Goal: Task Accomplishment & Management: Manage account settings

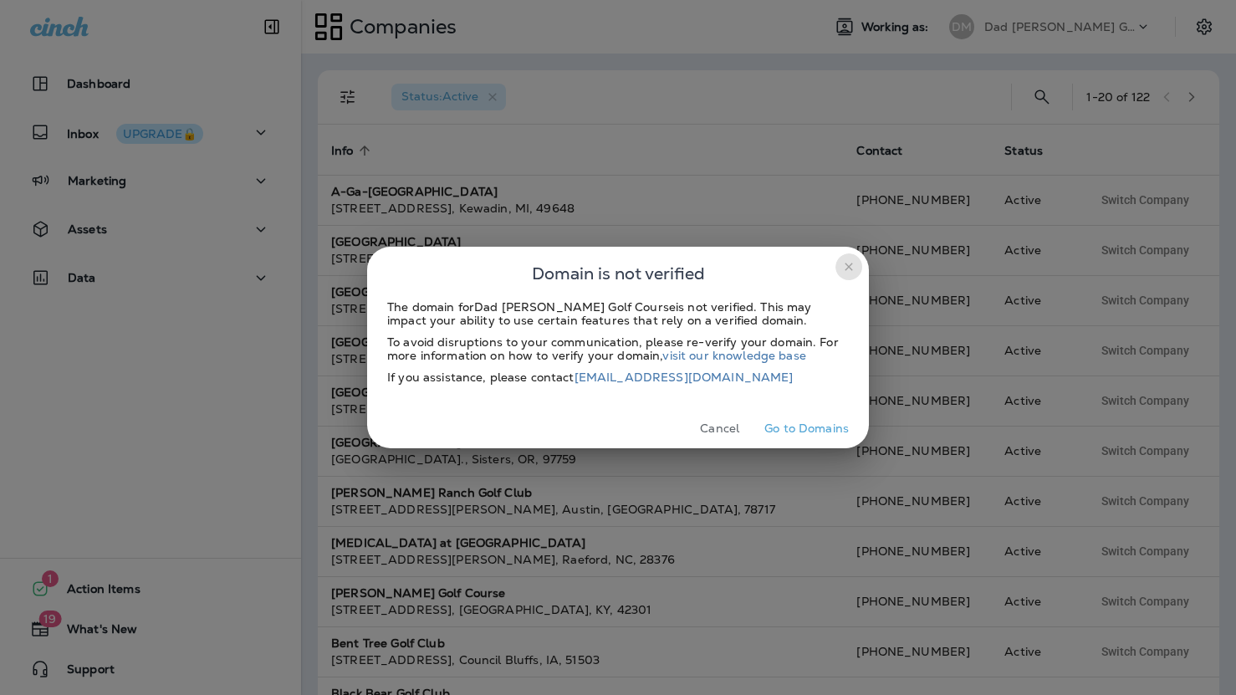
click at [846, 269] on icon "close" at bounding box center [849, 267] width 8 height 8
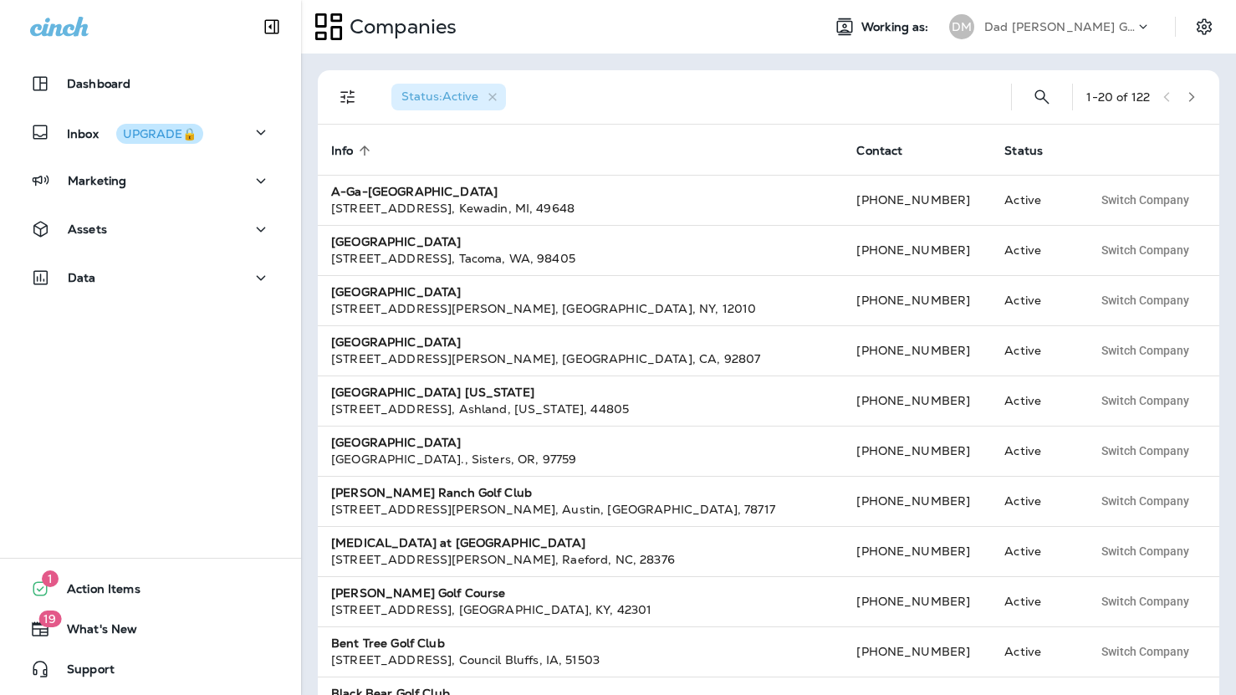
click at [1031, 23] on p "Dad [PERSON_NAME] Golf Course" at bounding box center [1060, 26] width 151 height 13
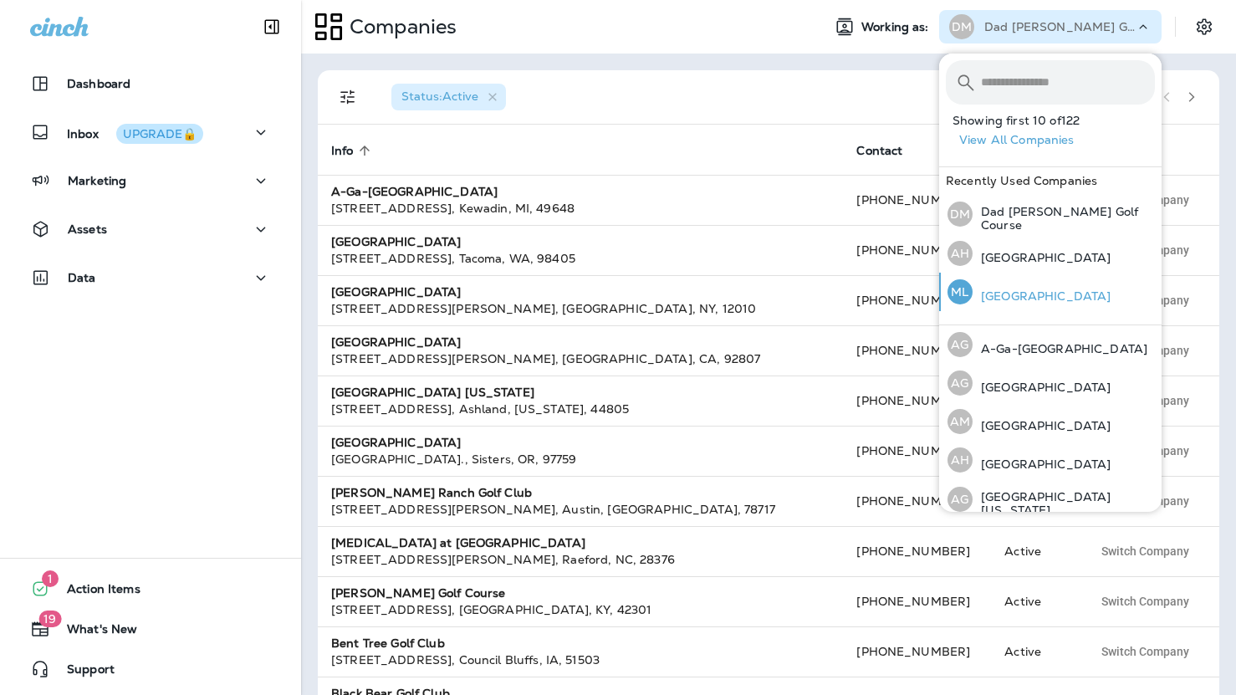
click at [1021, 286] on div "ML [GEOGRAPHIC_DATA]" at bounding box center [1029, 292] width 177 height 38
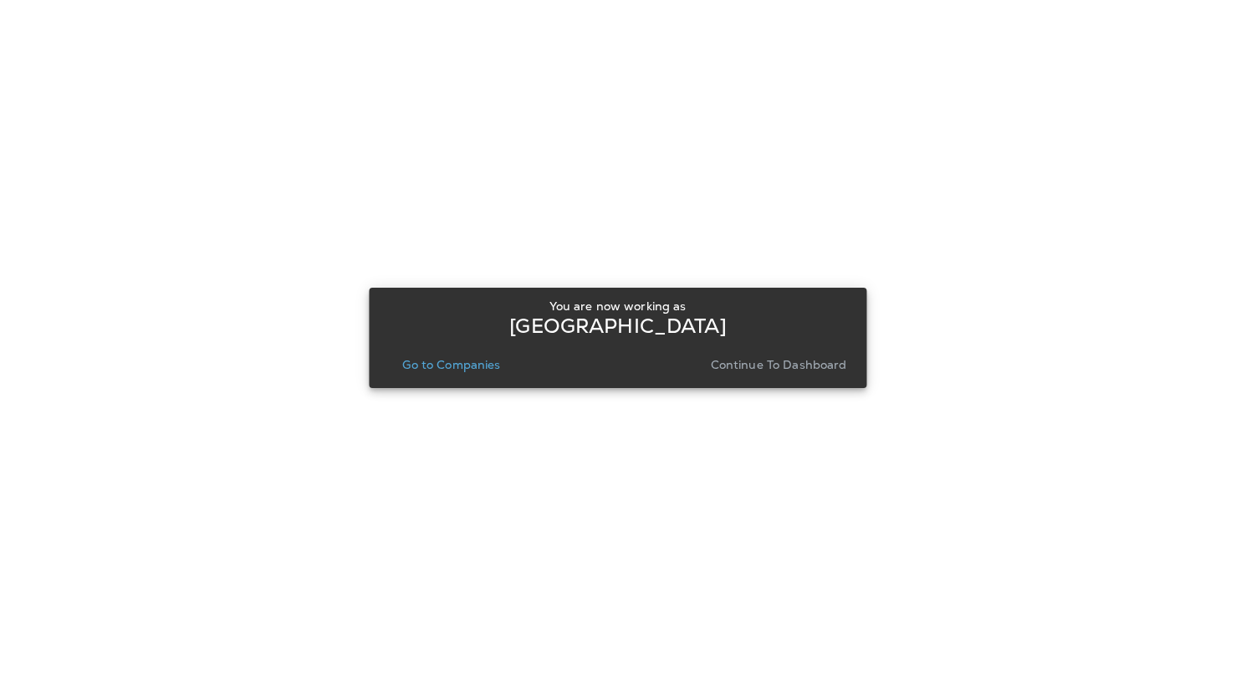
click at [762, 364] on p "Continue to Dashboard" at bounding box center [779, 364] width 136 height 13
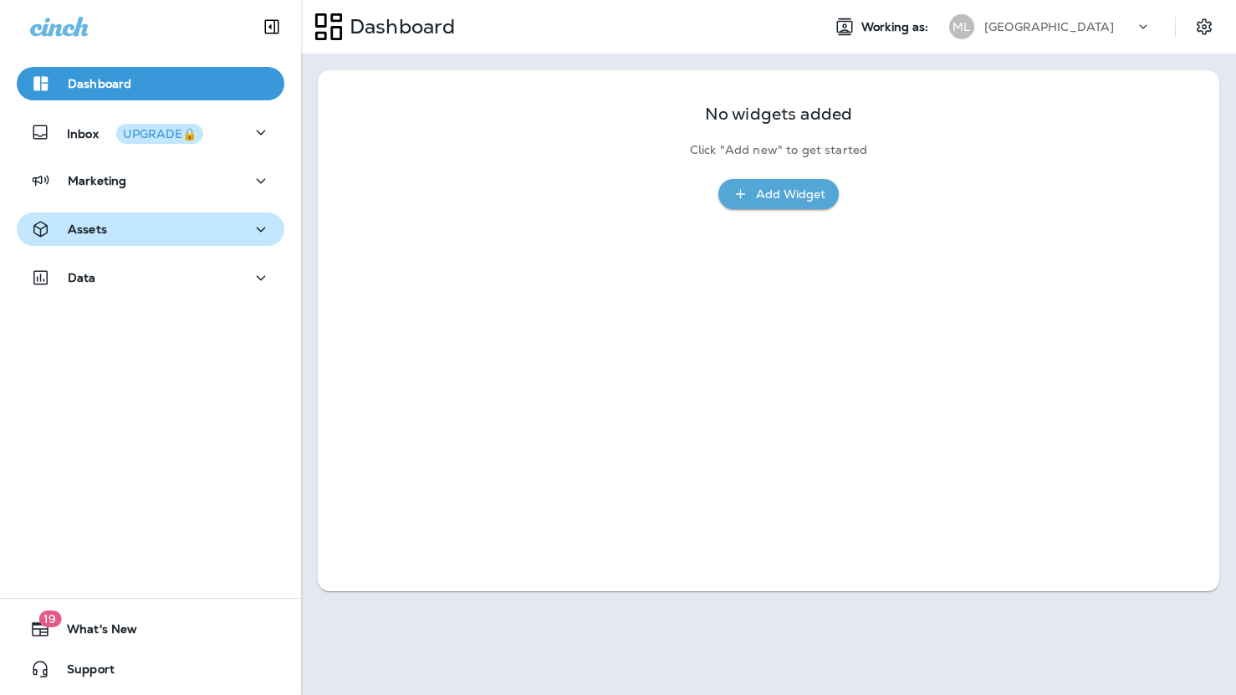
click at [175, 234] on div "Assets" at bounding box center [150, 229] width 241 height 21
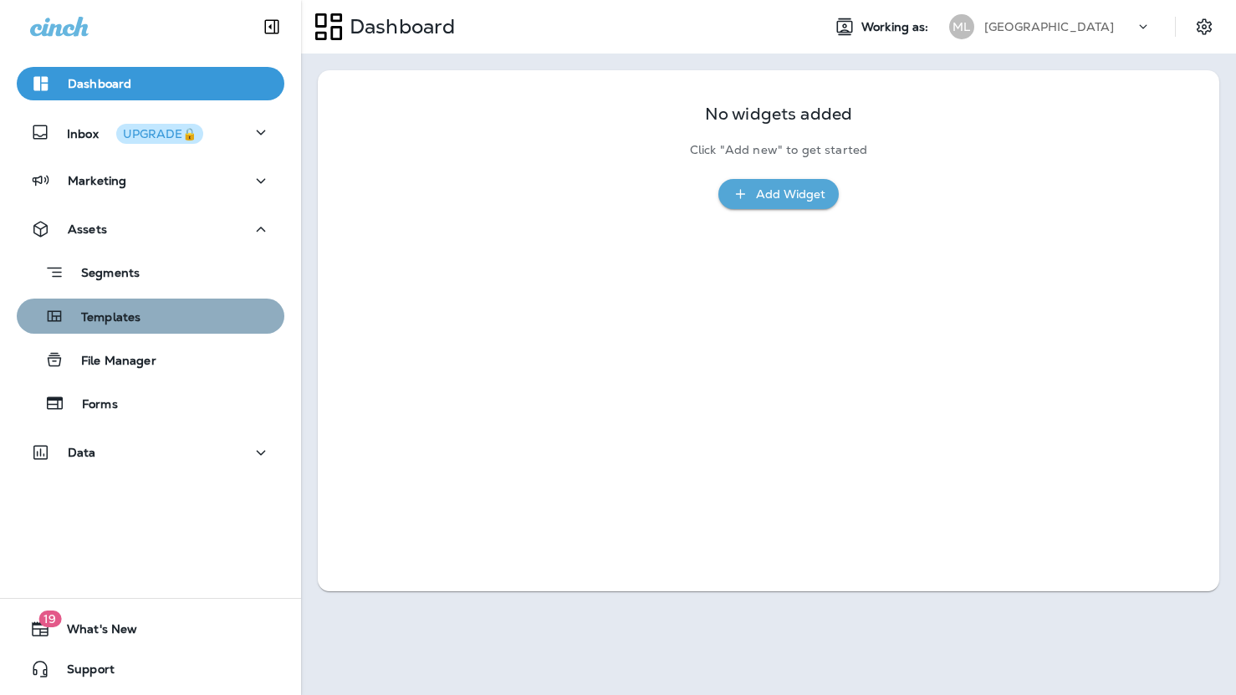
click at [159, 316] on div "Templates" at bounding box center [150, 316] width 254 height 25
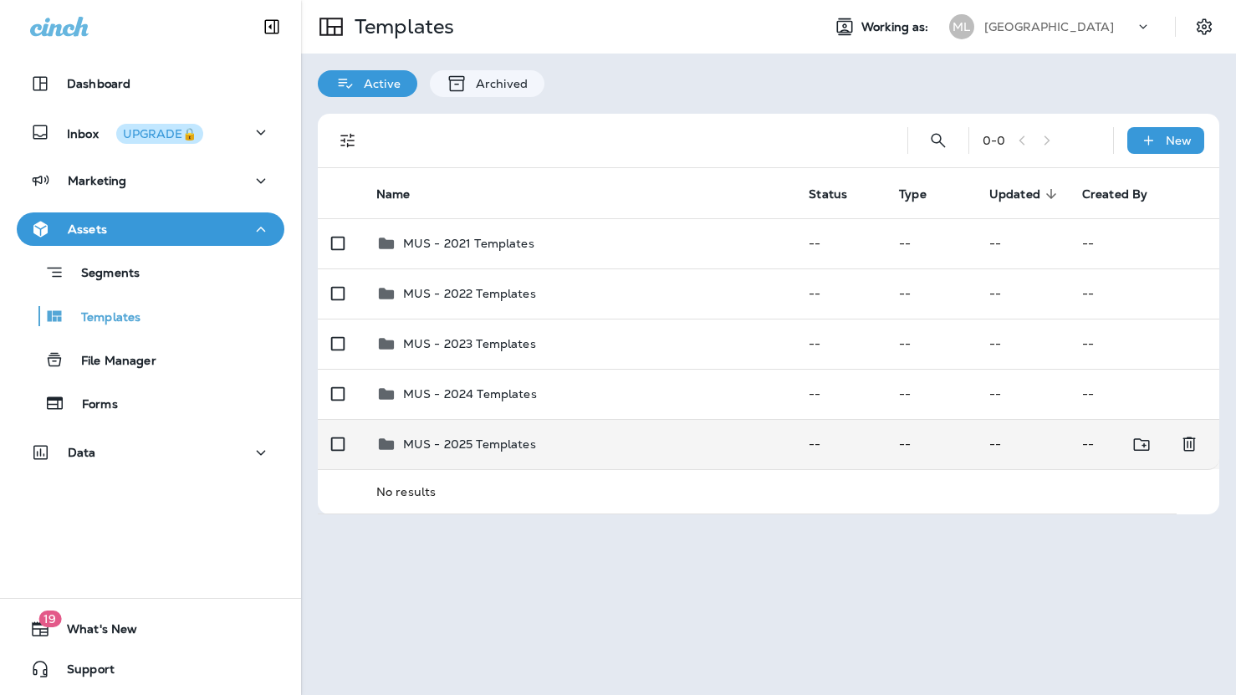
click at [477, 441] on p "MUS - 2025 Templates" at bounding box center [469, 444] width 133 height 13
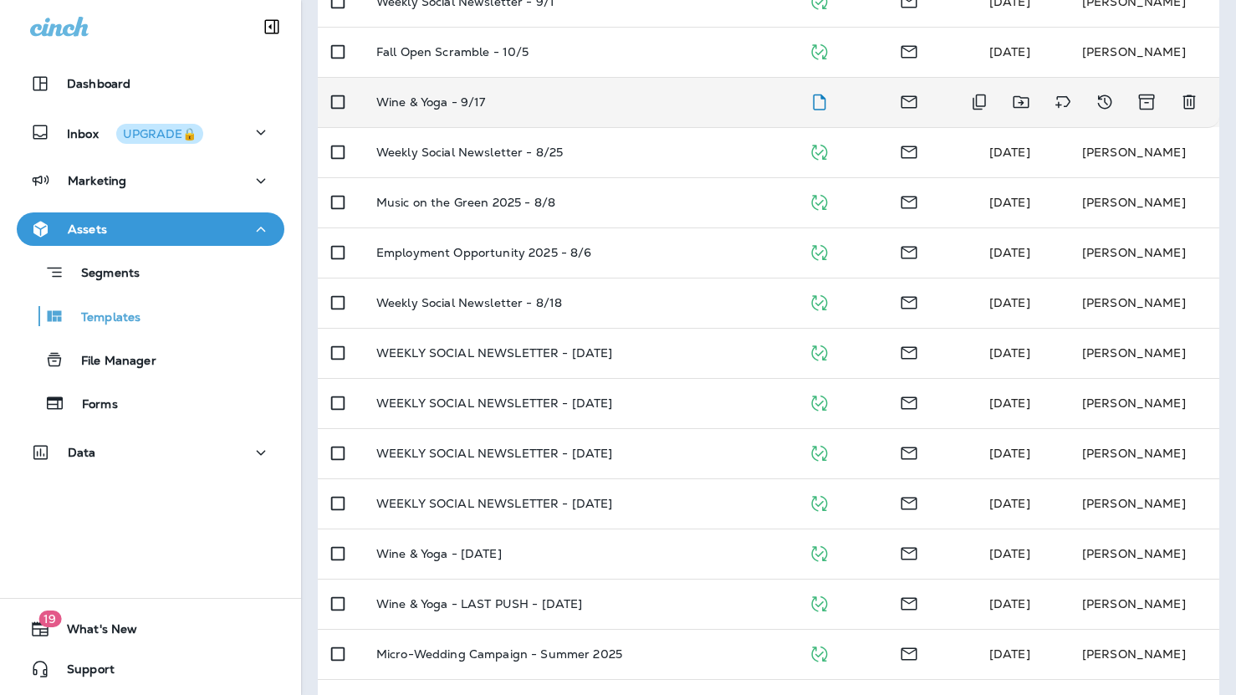
scroll to position [544, 0]
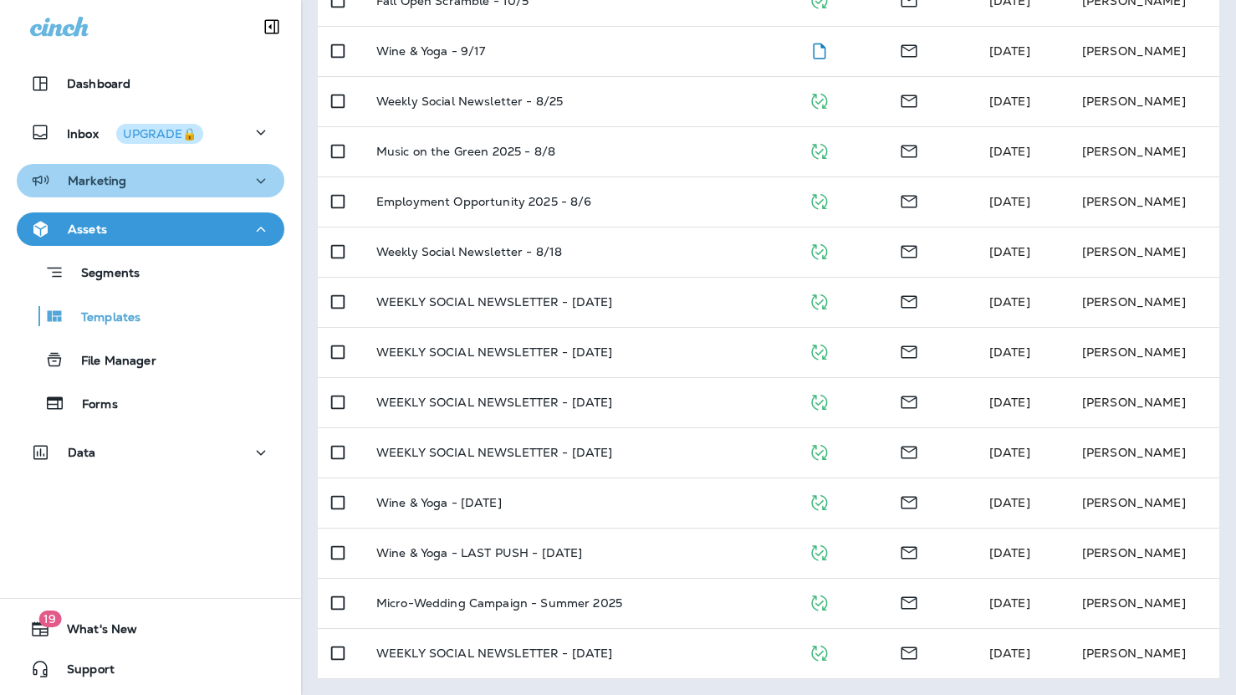
click at [217, 171] on div "Marketing" at bounding box center [150, 181] width 241 height 21
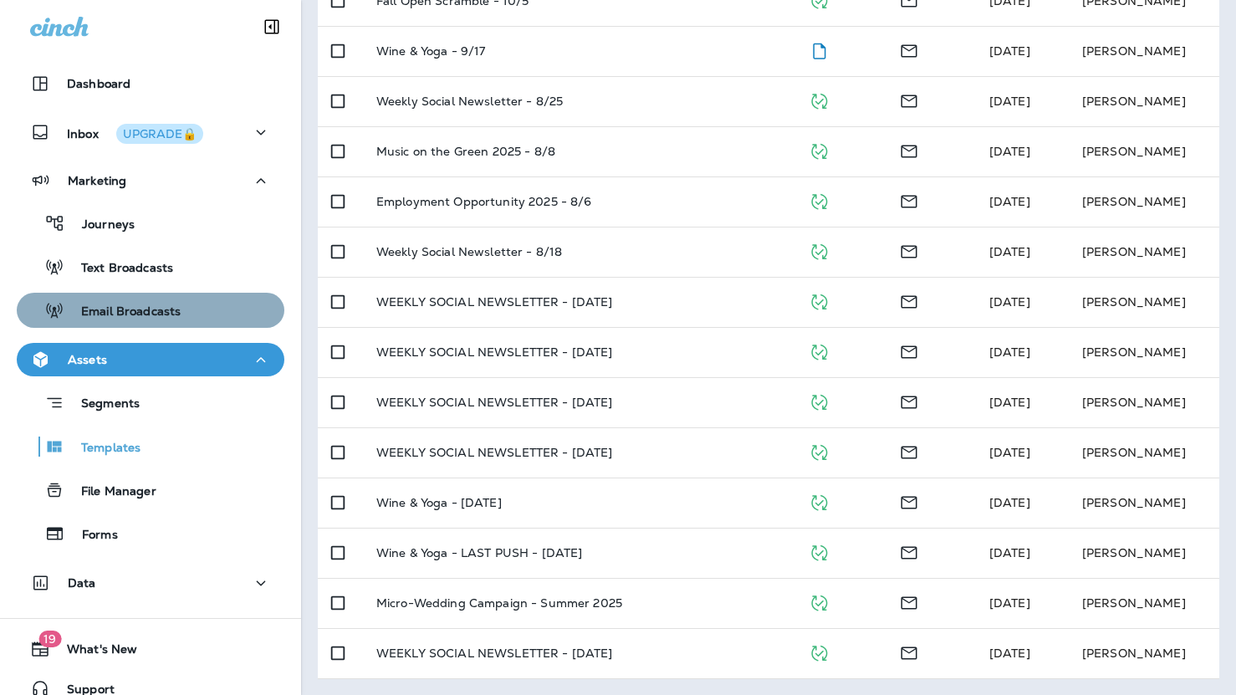
click at [137, 309] on p "Email Broadcasts" at bounding box center [122, 313] width 116 height 16
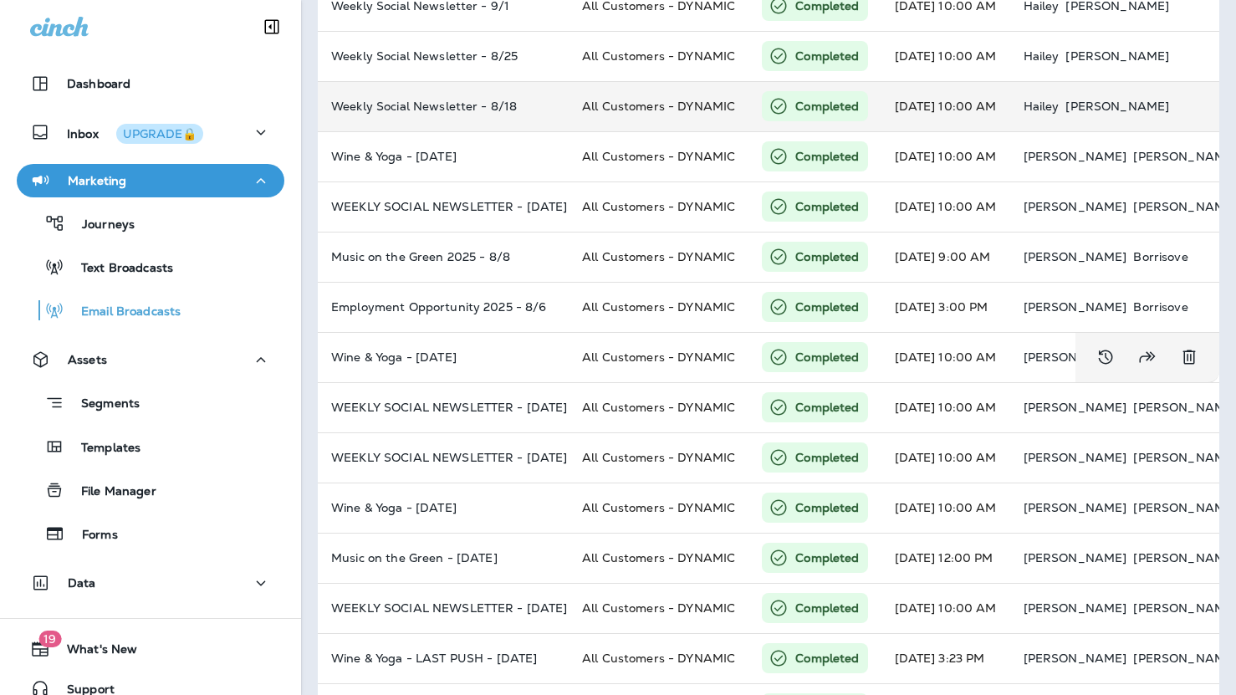
scroll to position [443, 0]
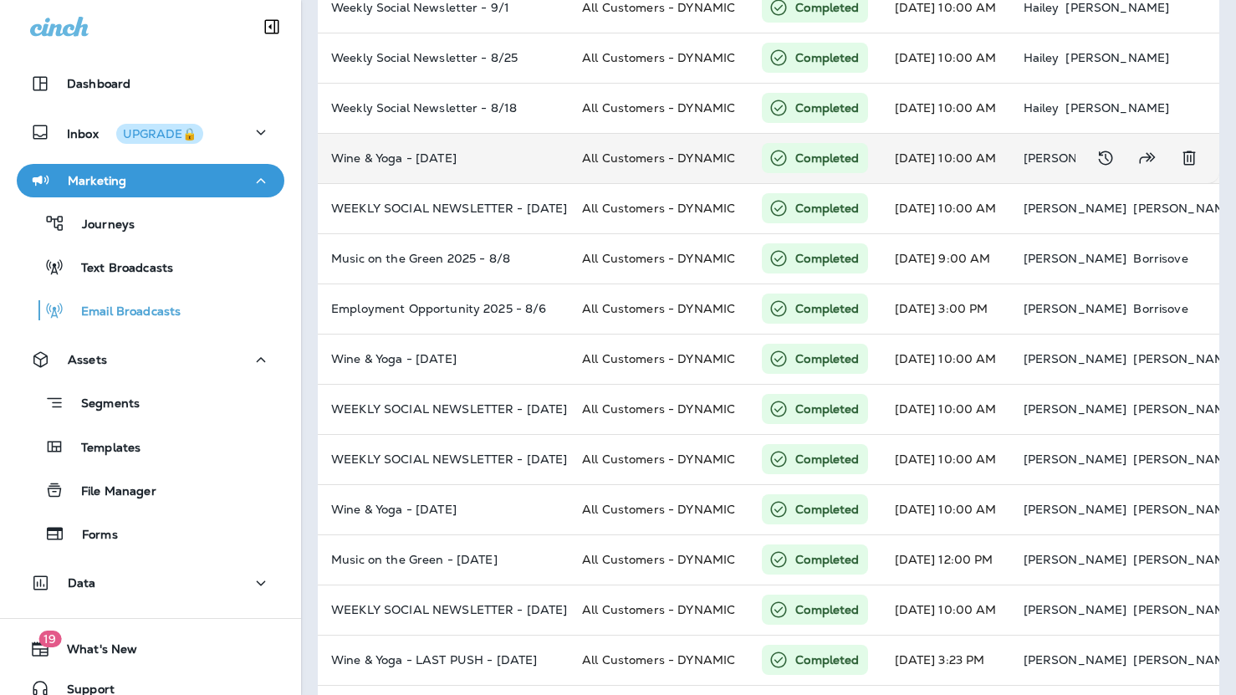
click at [446, 162] on p "Wine & Yoga - [DATE]" at bounding box center [443, 157] width 224 height 13
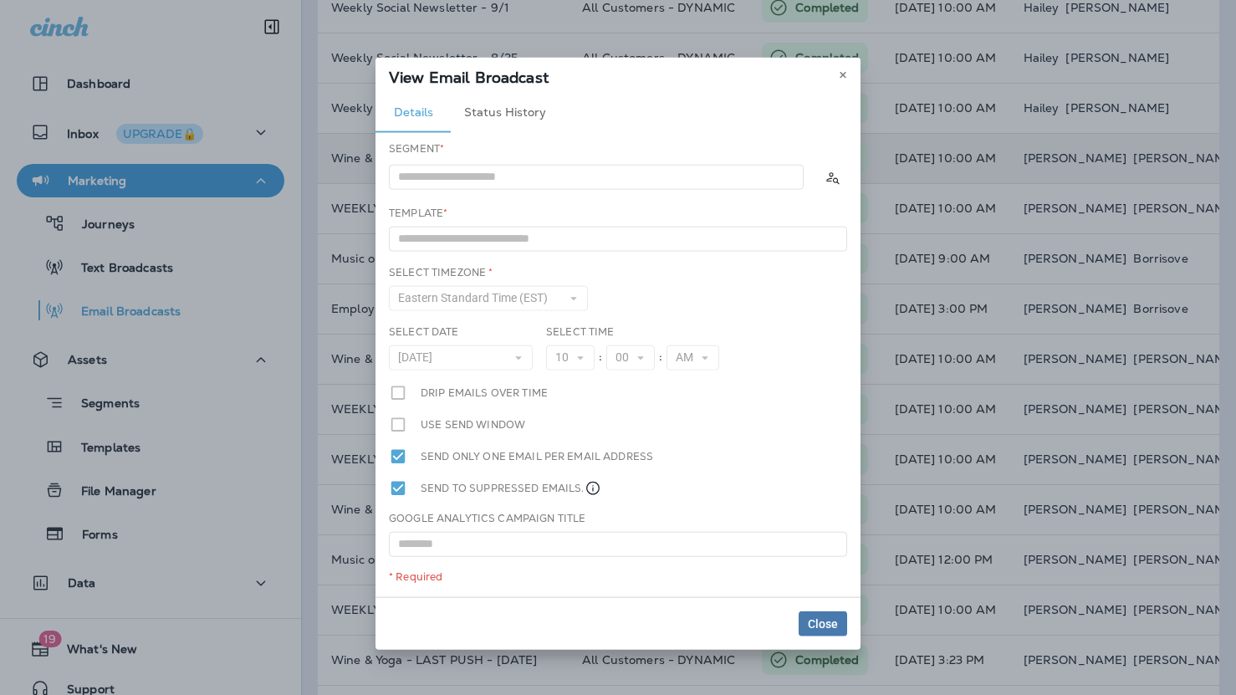
type input "**********"
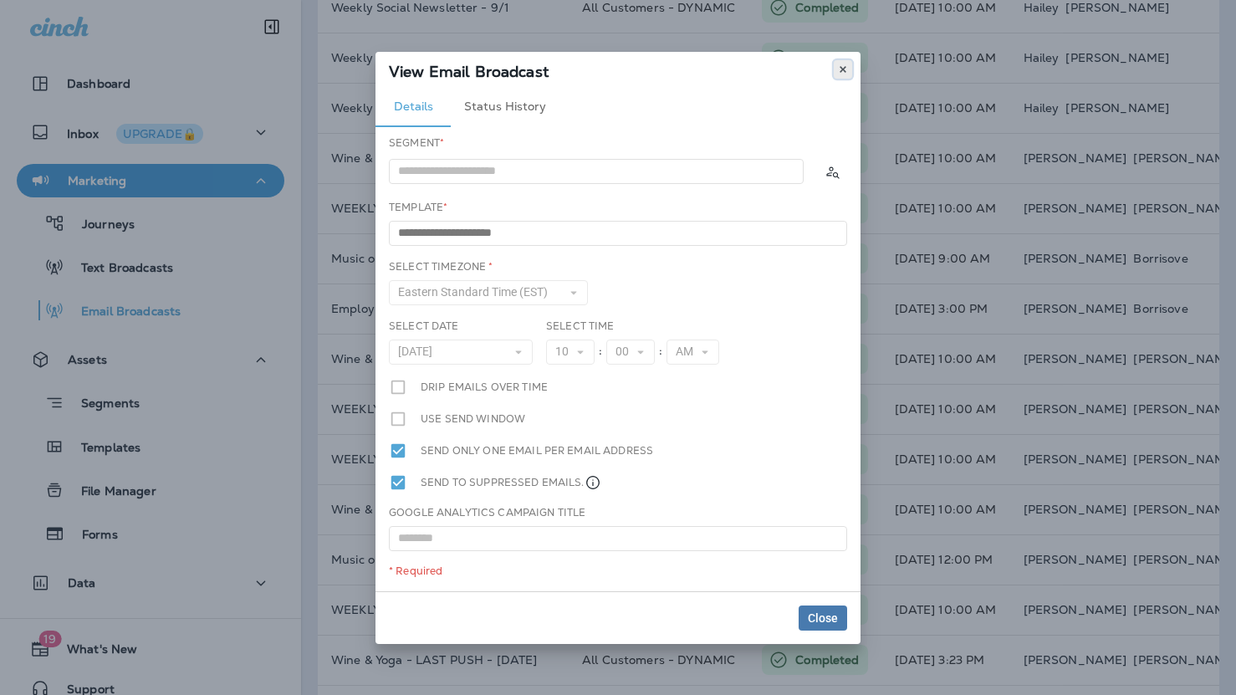
click at [838, 67] on icon at bounding box center [843, 69] width 10 height 10
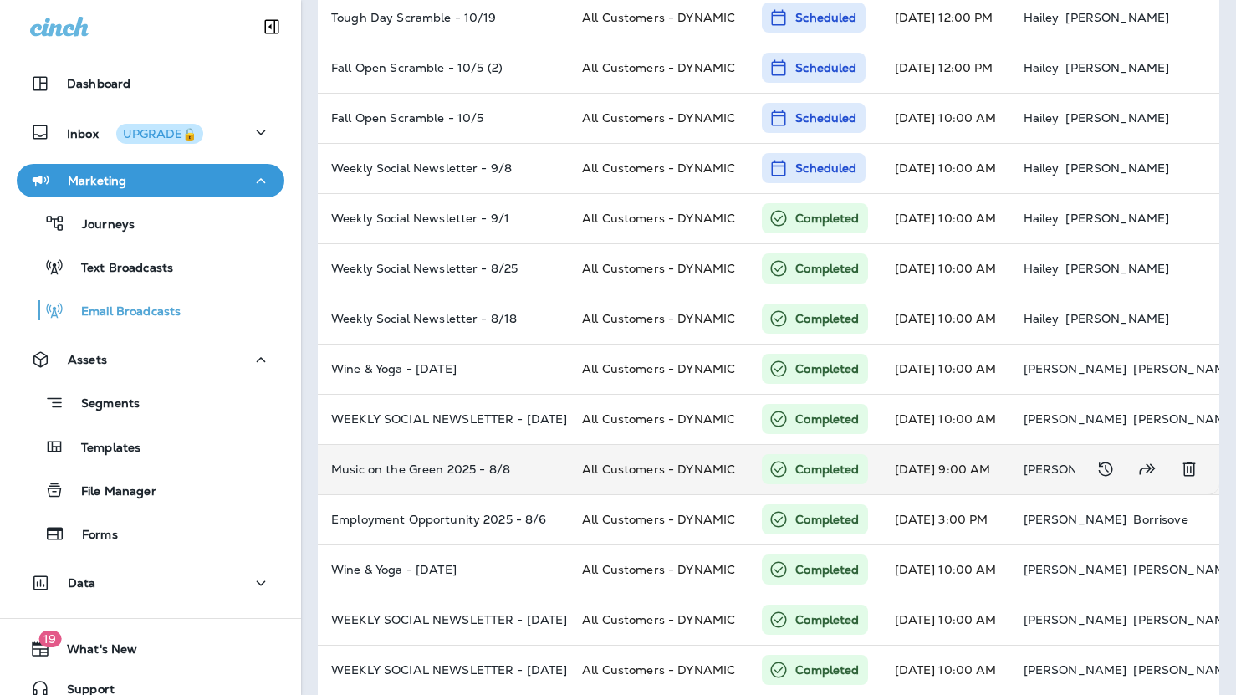
scroll to position [0, 0]
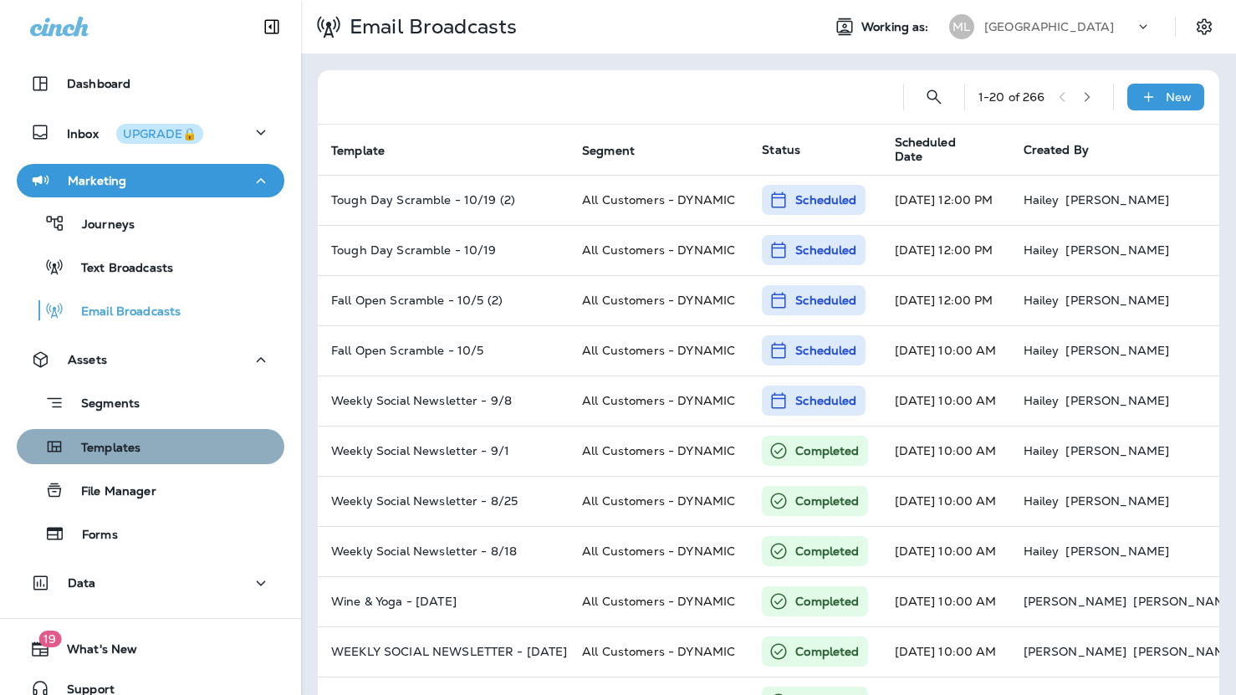
click at [140, 451] on div "Templates" at bounding box center [150, 446] width 254 height 25
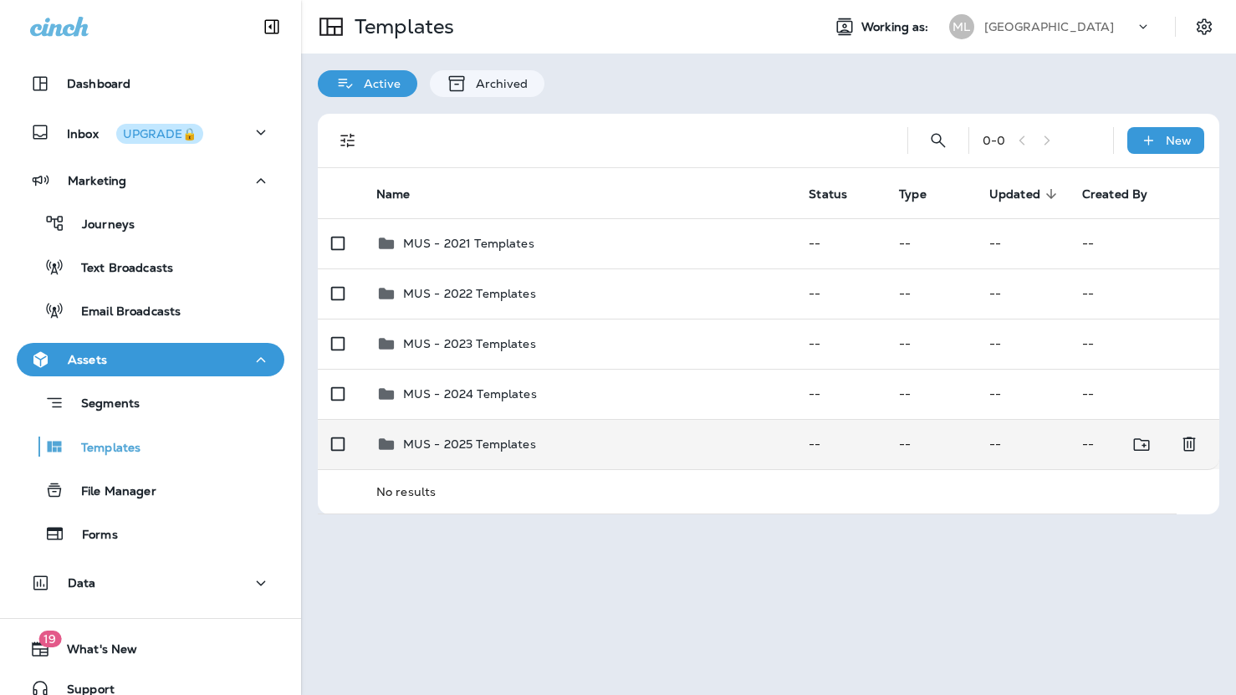
click at [487, 446] on p "MUS - 2025 Templates" at bounding box center [469, 444] width 133 height 13
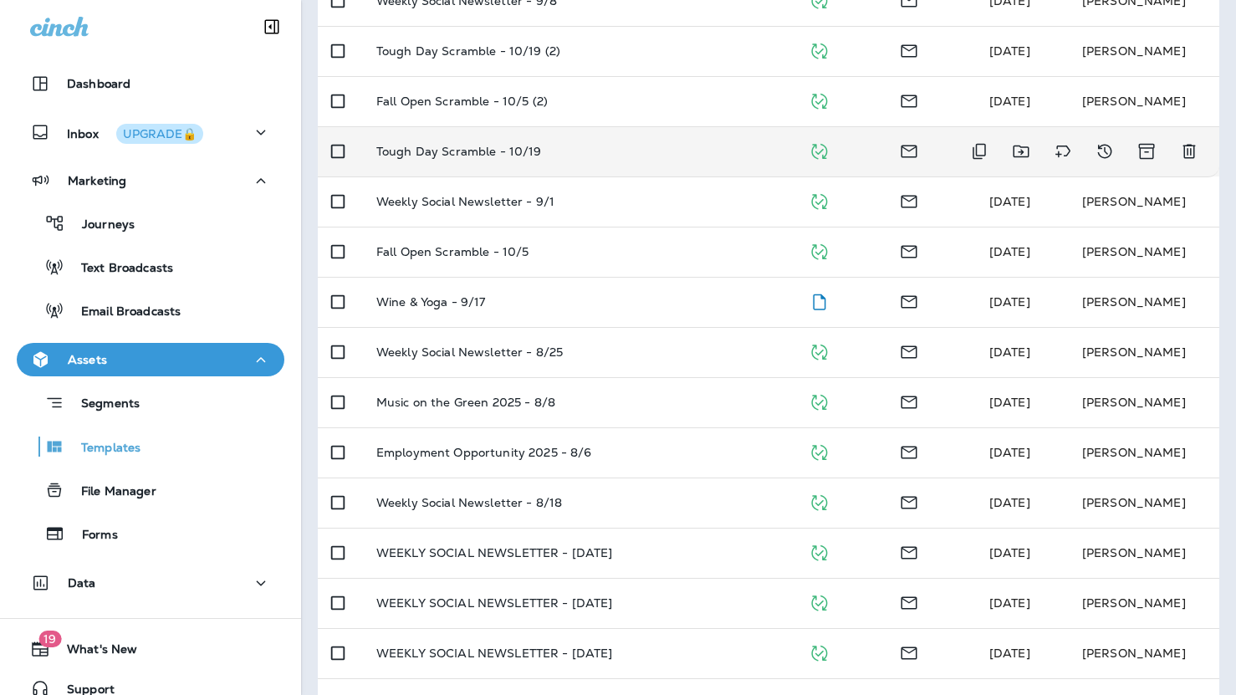
scroll to position [296, 0]
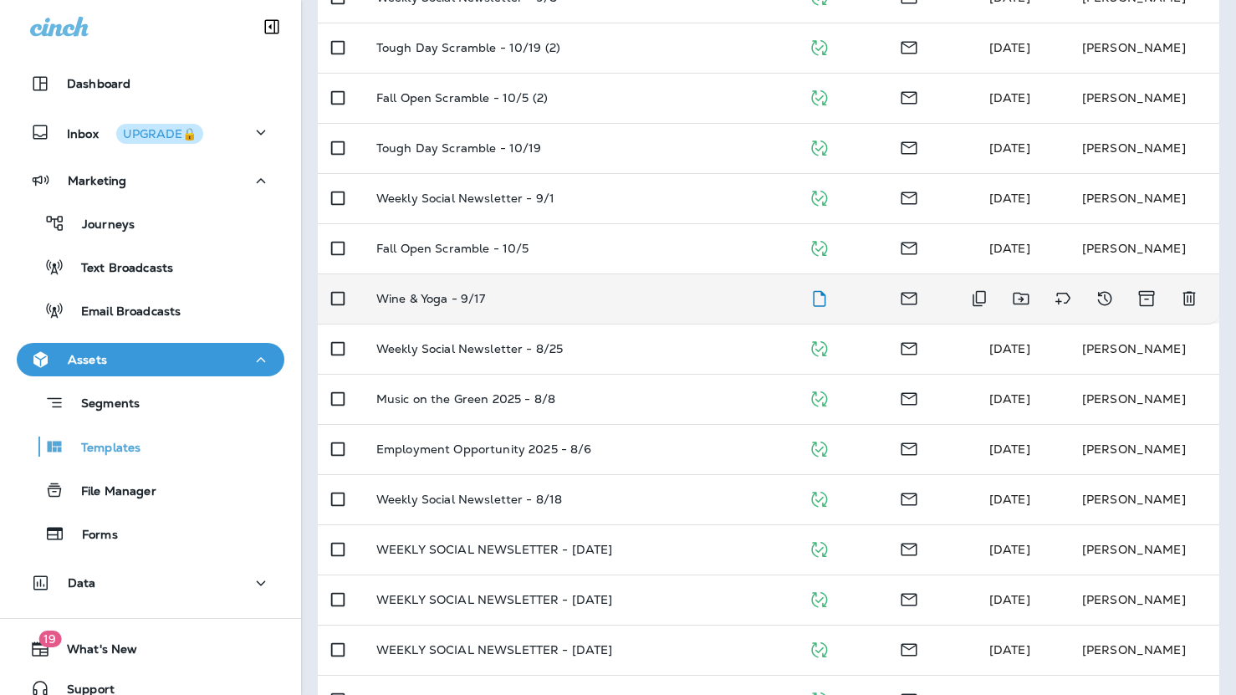
click at [487, 309] on td "Wine & Yoga - 9/17" at bounding box center [579, 299] width 432 height 50
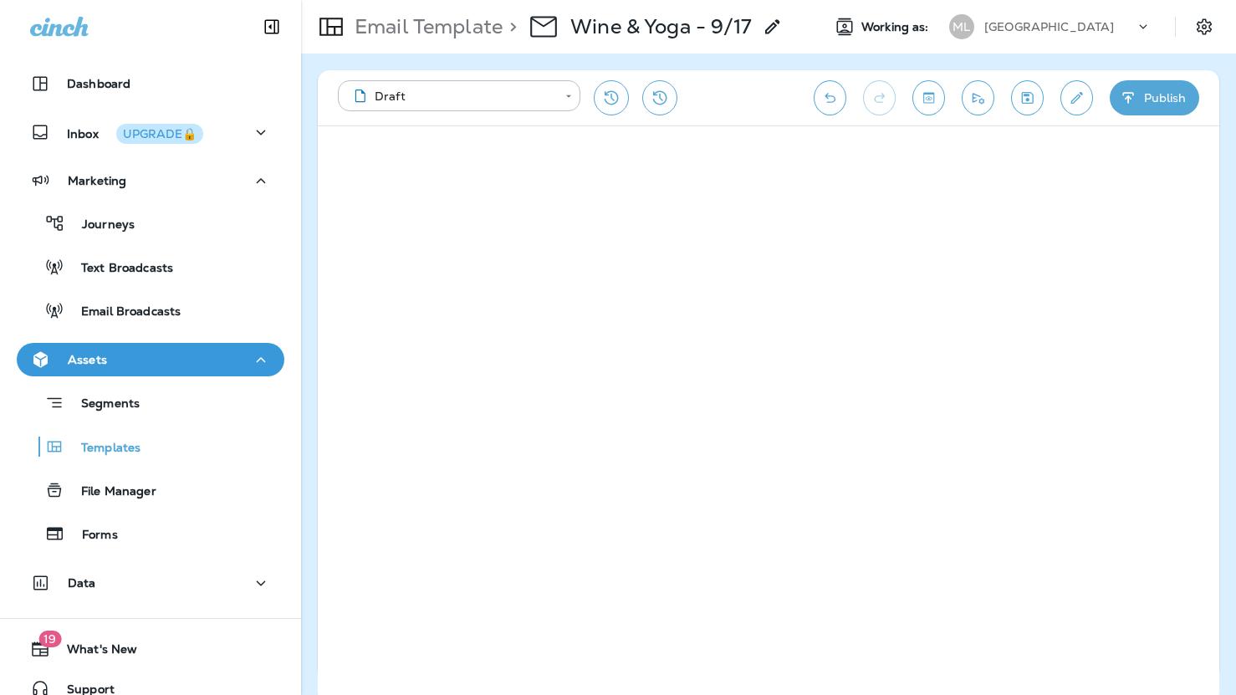
click at [1150, 102] on button "Publish" at bounding box center [1155, 97] width 90 height 35
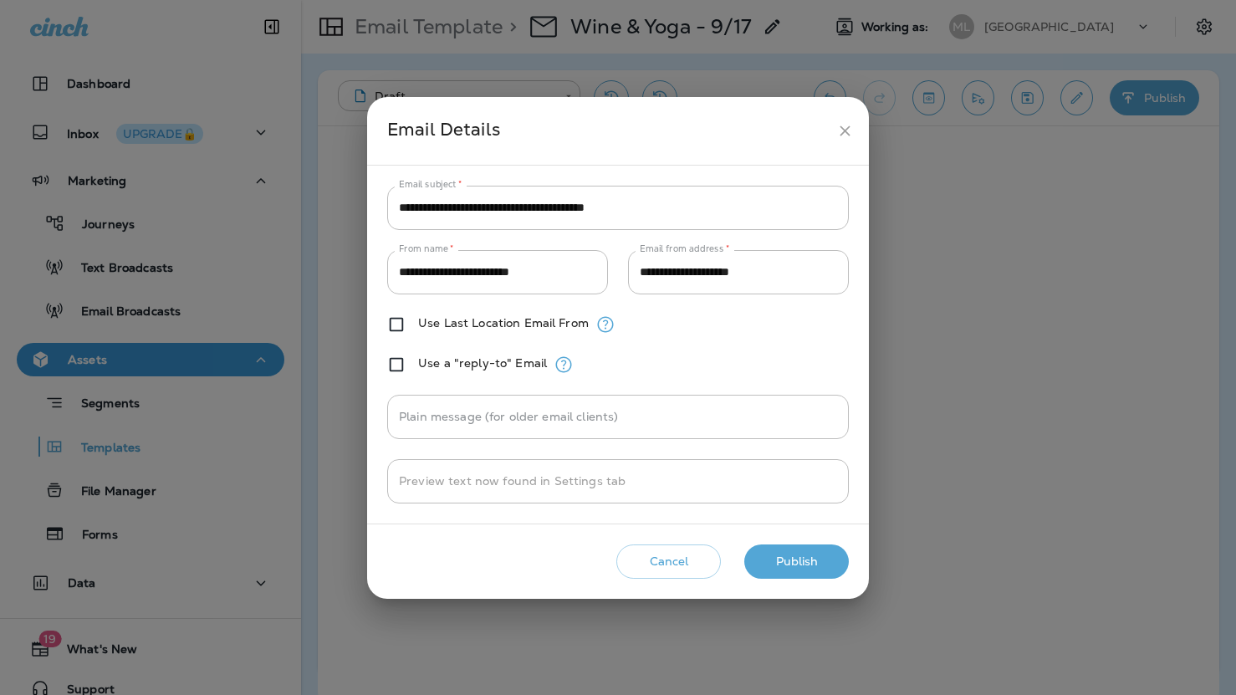
click at [815, 568] on button "Publish" at bounding box center [797, 562] width 105 height 34
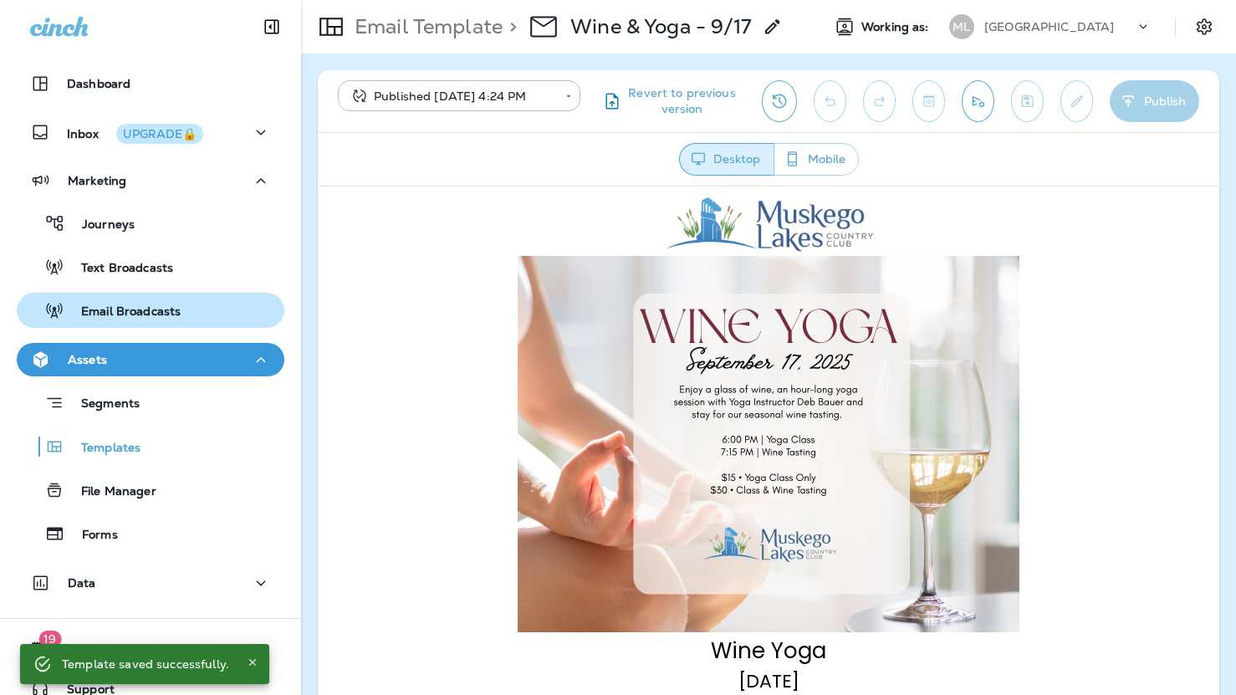
click at [176, 307] on p "Email Broadcasts" at bounding box center [122, 313] width 116 height 16
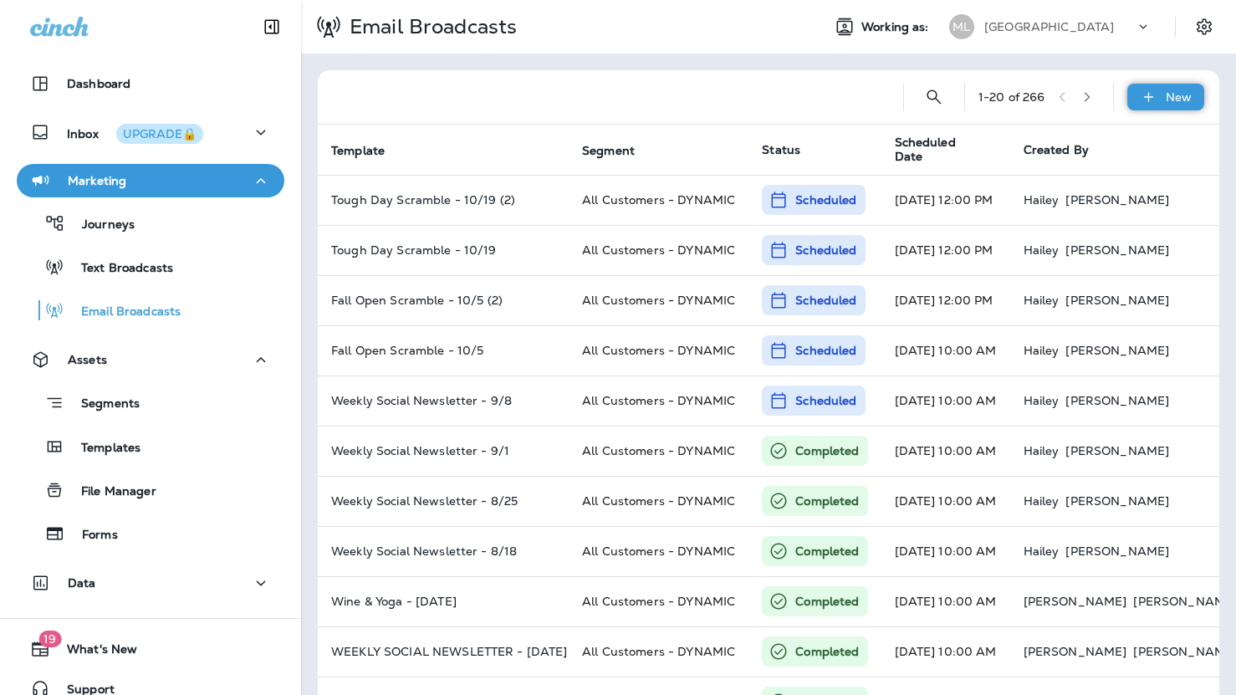
click at [1152, 101] on icon at bounding box center [1149, 97] width 18 height 17
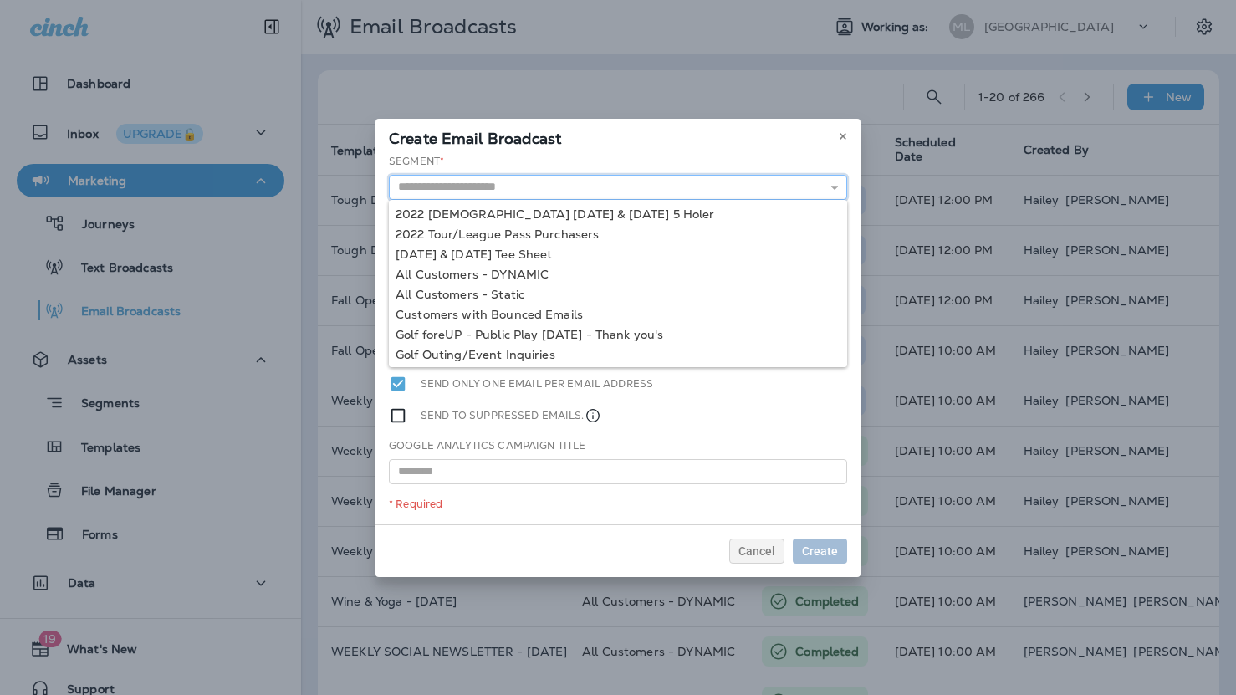
click at [411, 198] on input "text" at bounding box center [618, 187] width 458 height 25
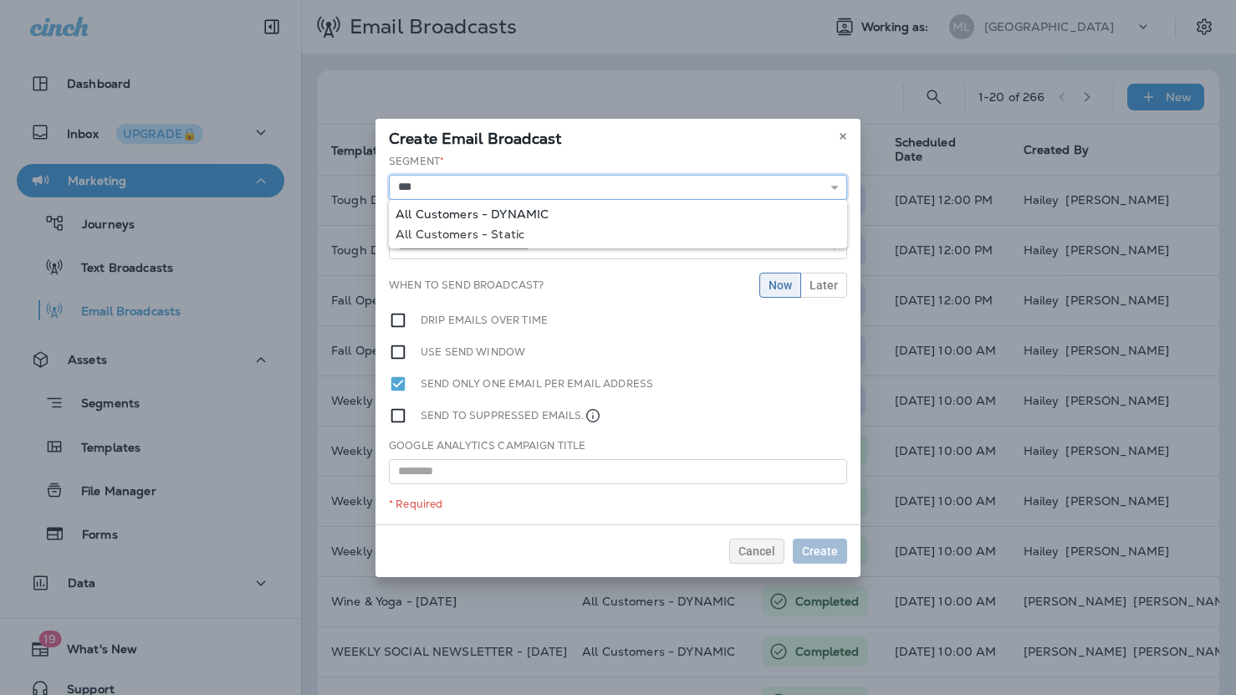
type input "**********"
click at [529, 207] on div "**********" at bounding box center [618, 339] width 485 height 371
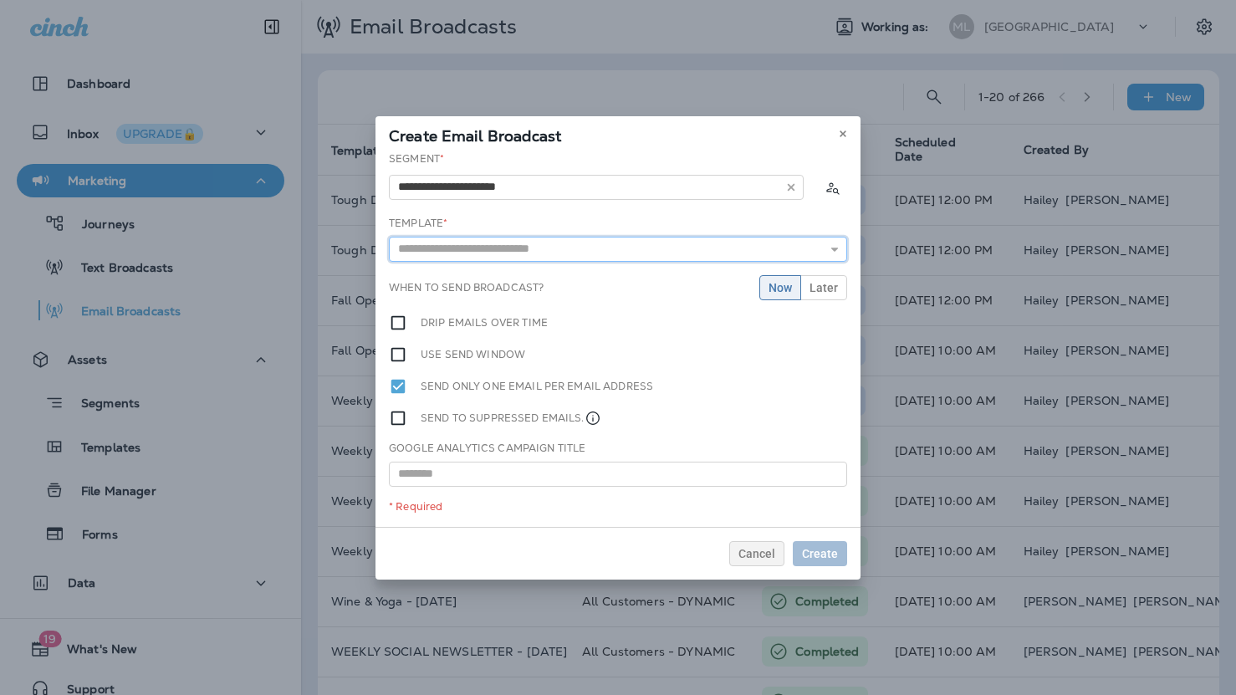
click at [517, 243] on input "text" at bounding box center [618, 249] width 458 height 25
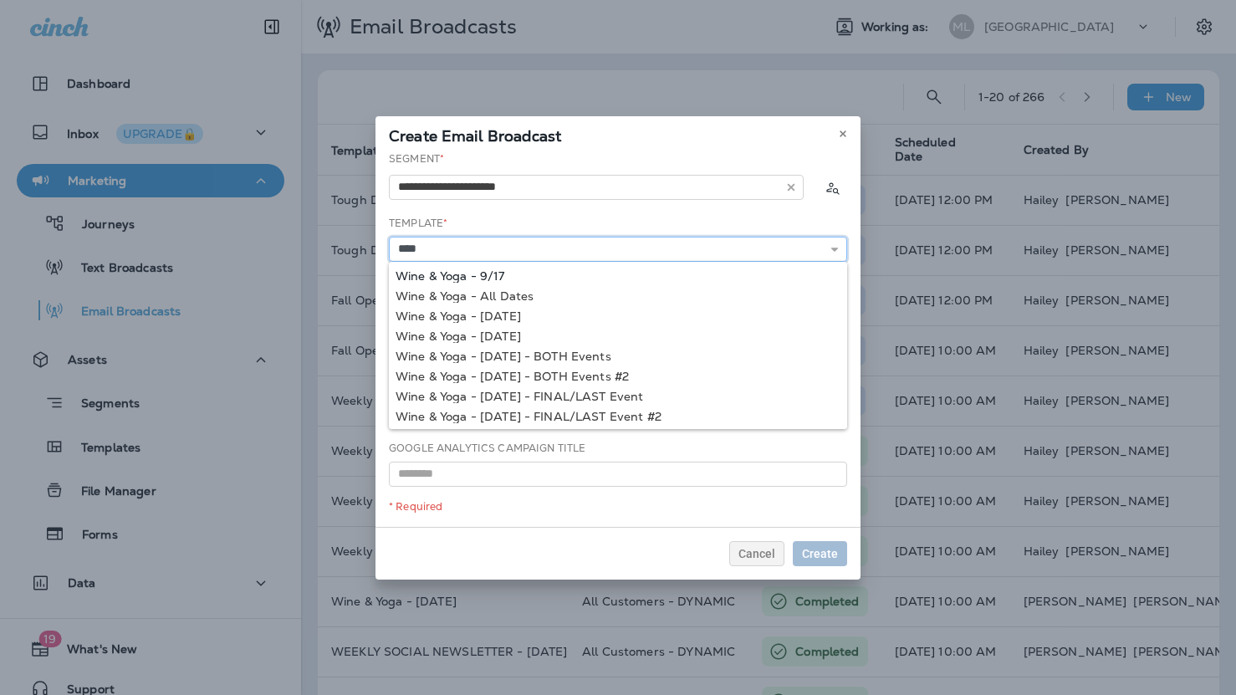
type input "**********"
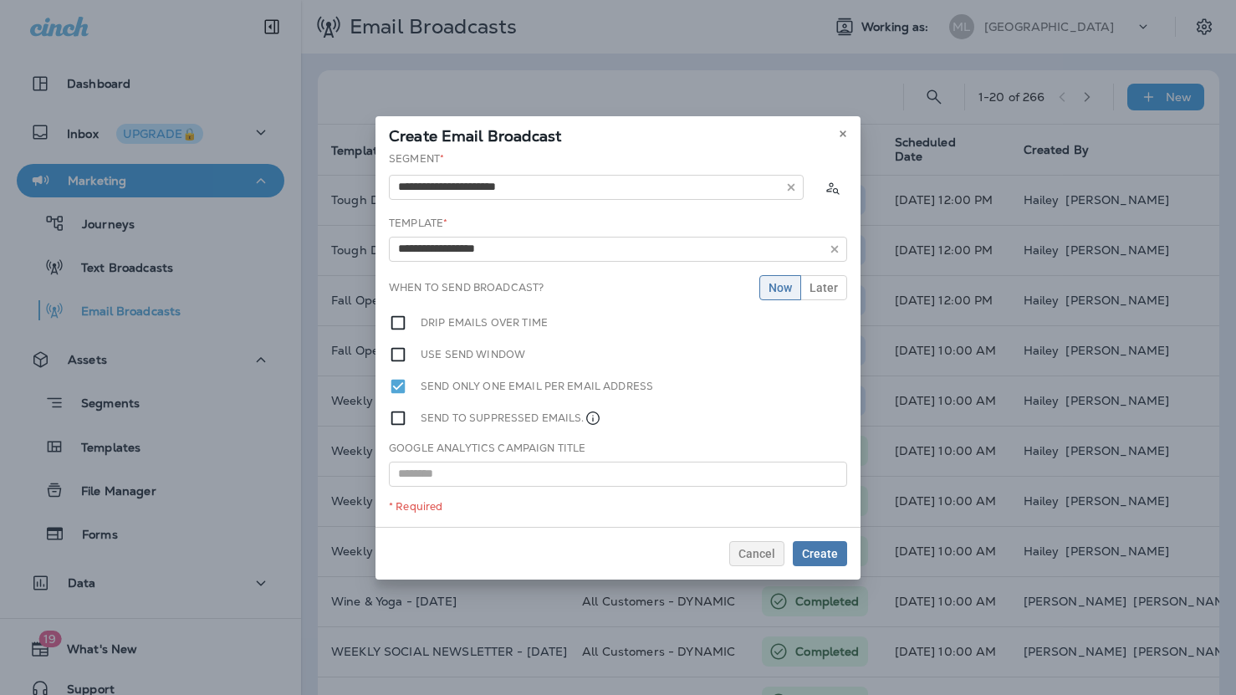
click at [498, 273] on div "**********" at bounding box center [618, 339] width 485 height 376
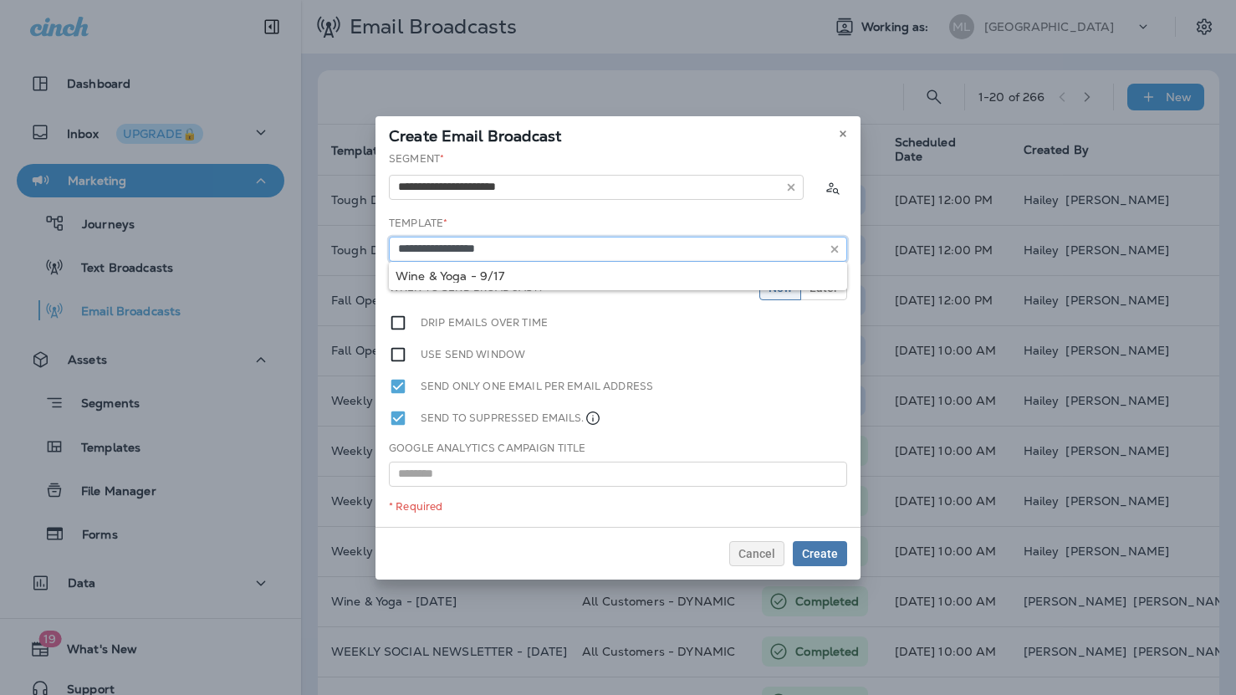
click at [525, 248] on input "**********" at bounding box center [618, 249] width 458 height 25
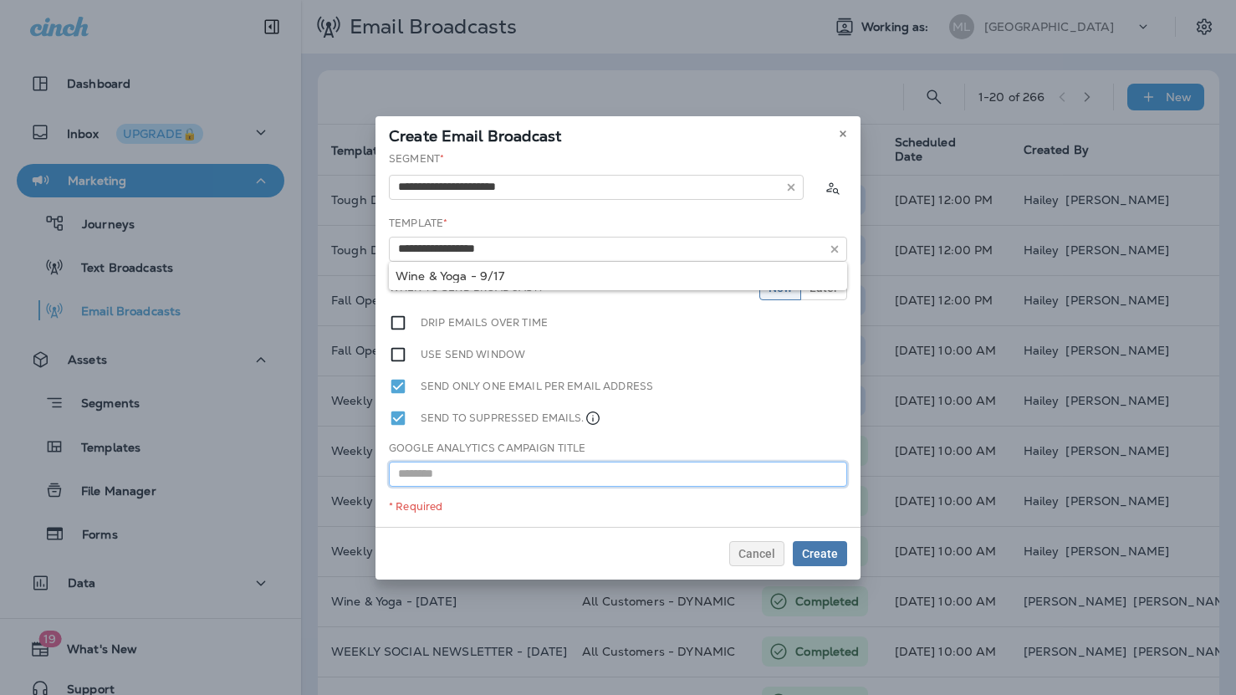
click at [425, 482] on input "text" at bounding box center [618, 474] width 458 height 25
paste input "**********"
type input "**********"
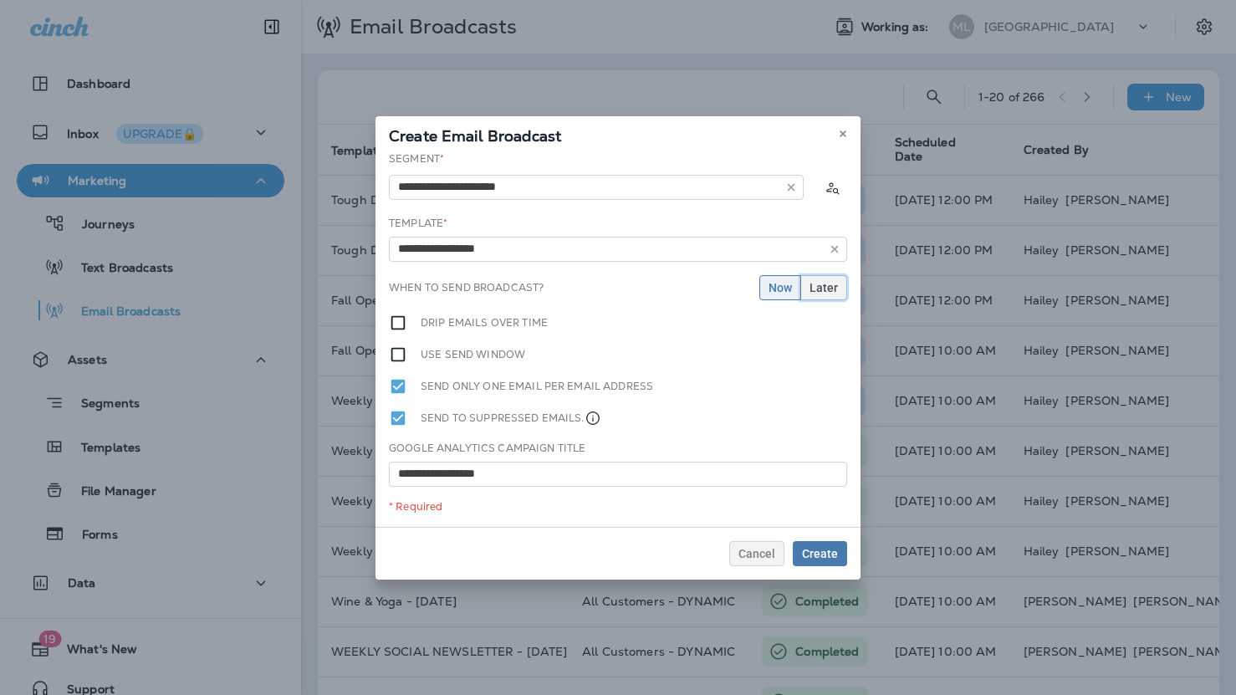
click at [818, 292] on span "Later" at bounding box center [824, 288] width 28 height 12
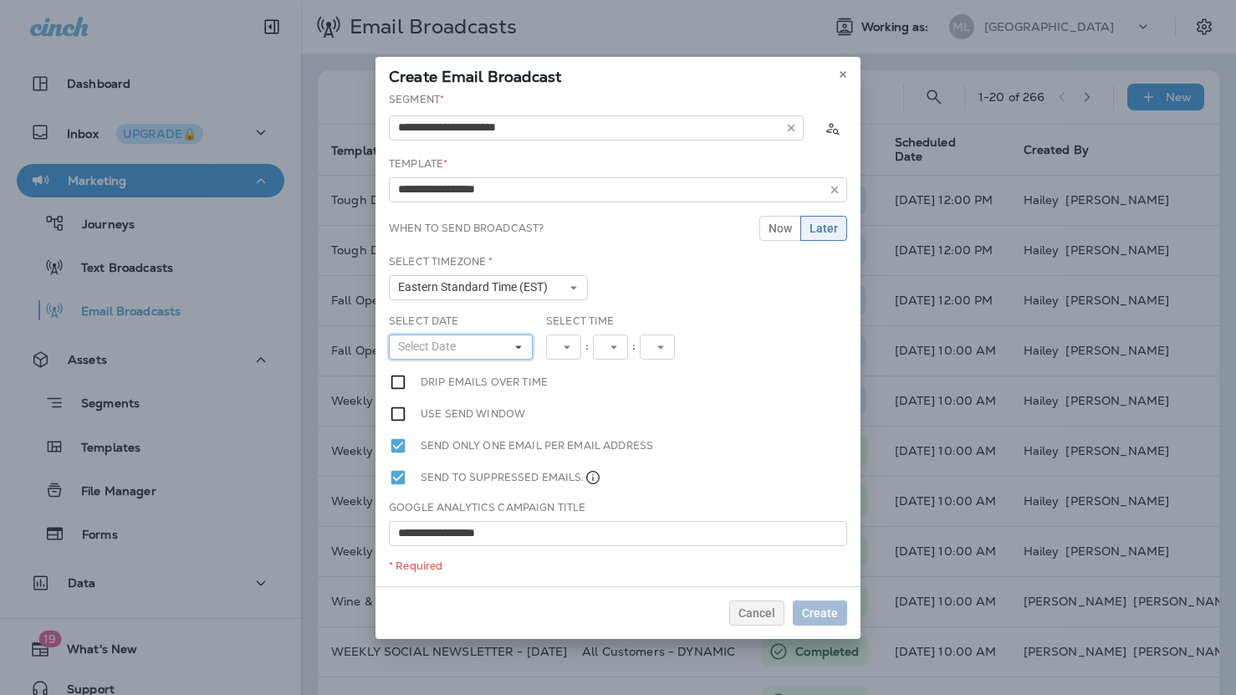
click at [479, 344] on button "Select Date" at bounding box center [461, 347] width 144 height 25
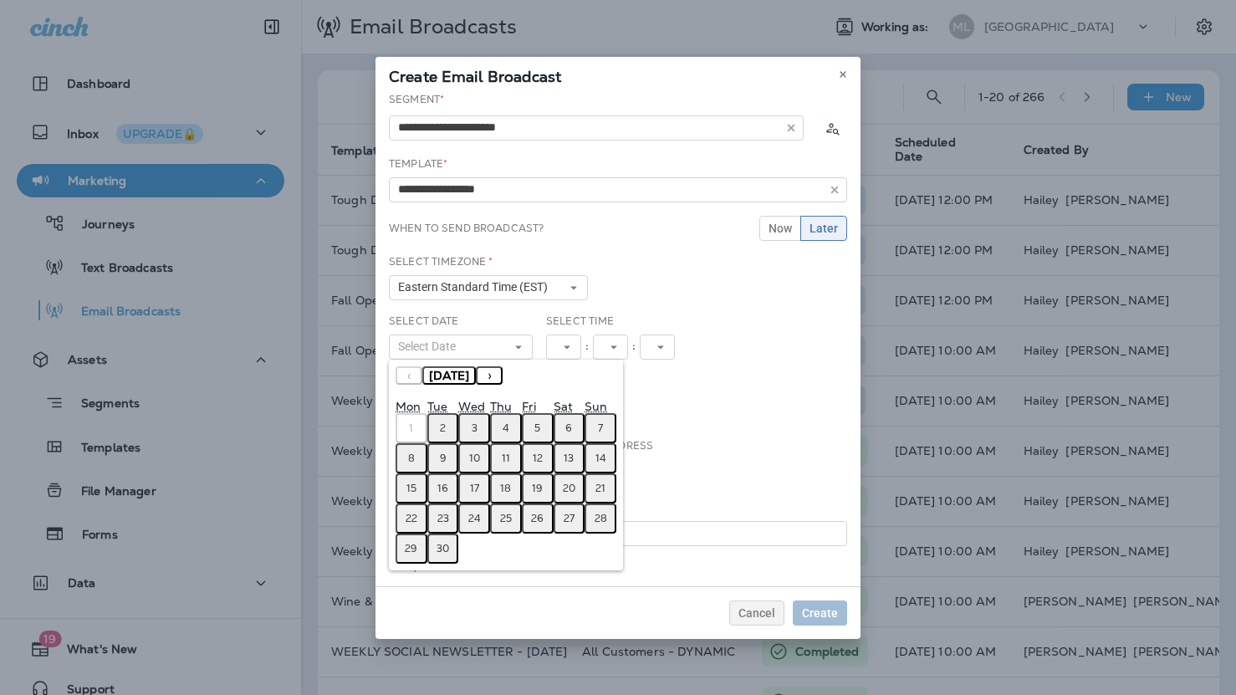
click at [507, 460] on abbr "11" at bounding box center [506, 458] width 8 height 13
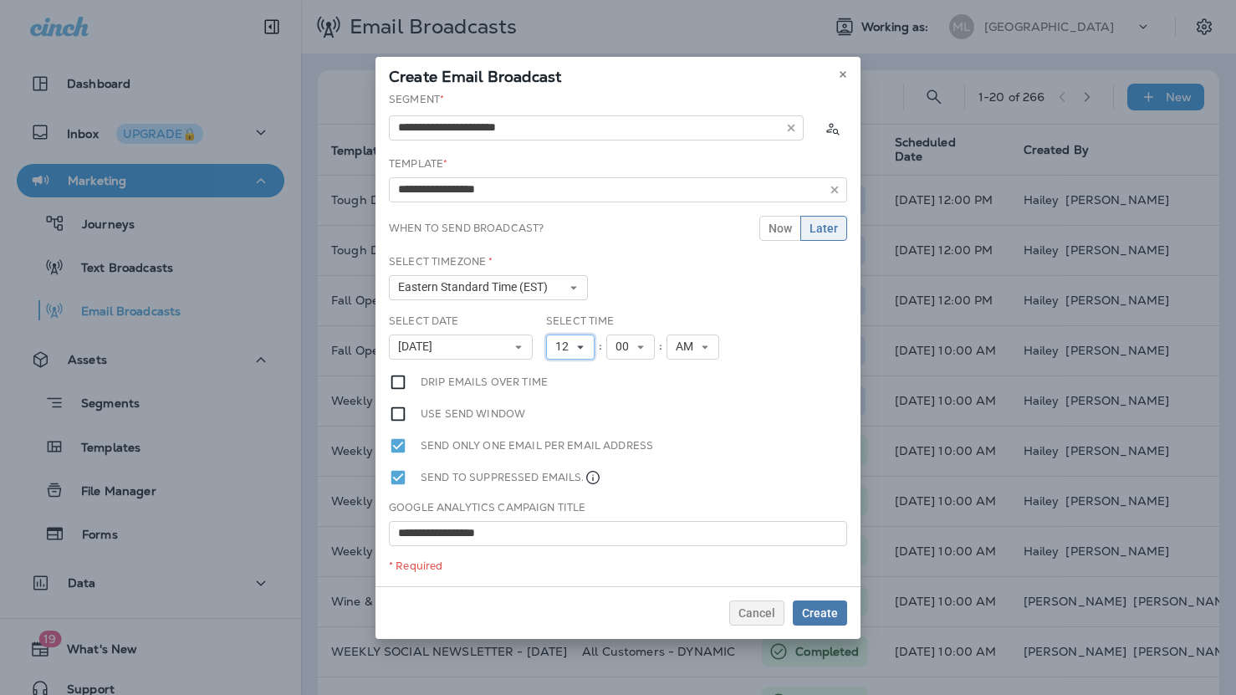
click at [574, 345] on span "12" at bounding box center [565, 347] width 20 height 14
click at [585, 563] on link "10" at bounding box center [570, 555] width 49 height 20
click at [734, 344] on div "Select Date [DATE] « ‹ [DATE] › » Mon Tue Wed Thu Fri Sat Sun 1 2 3 4 5 6 7 8 9…" at bounding box center [618, 343] width 472 height 59
click at [821, 612] on span "Create" at bounding box center [820, 613] width 36 height 12
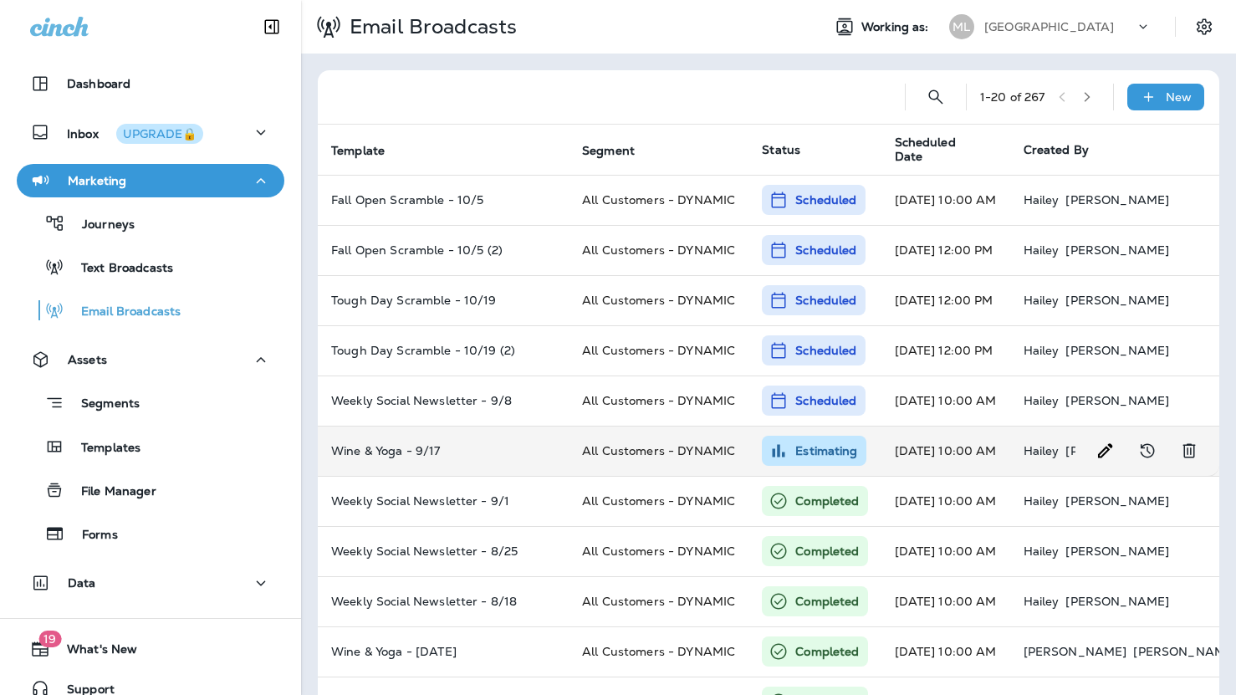
click at [464, 437] on td "Wine & Yoga - 9/17" at bounding box center [443, 451] width 251 height 50
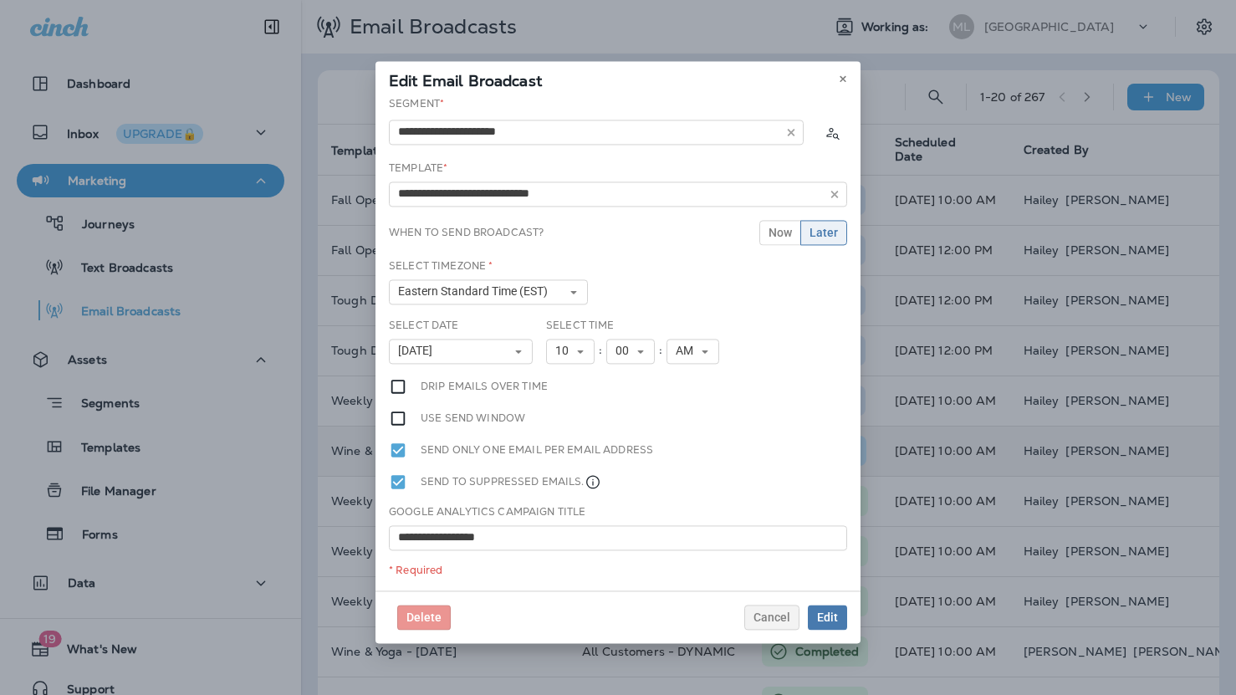
type input "**********"
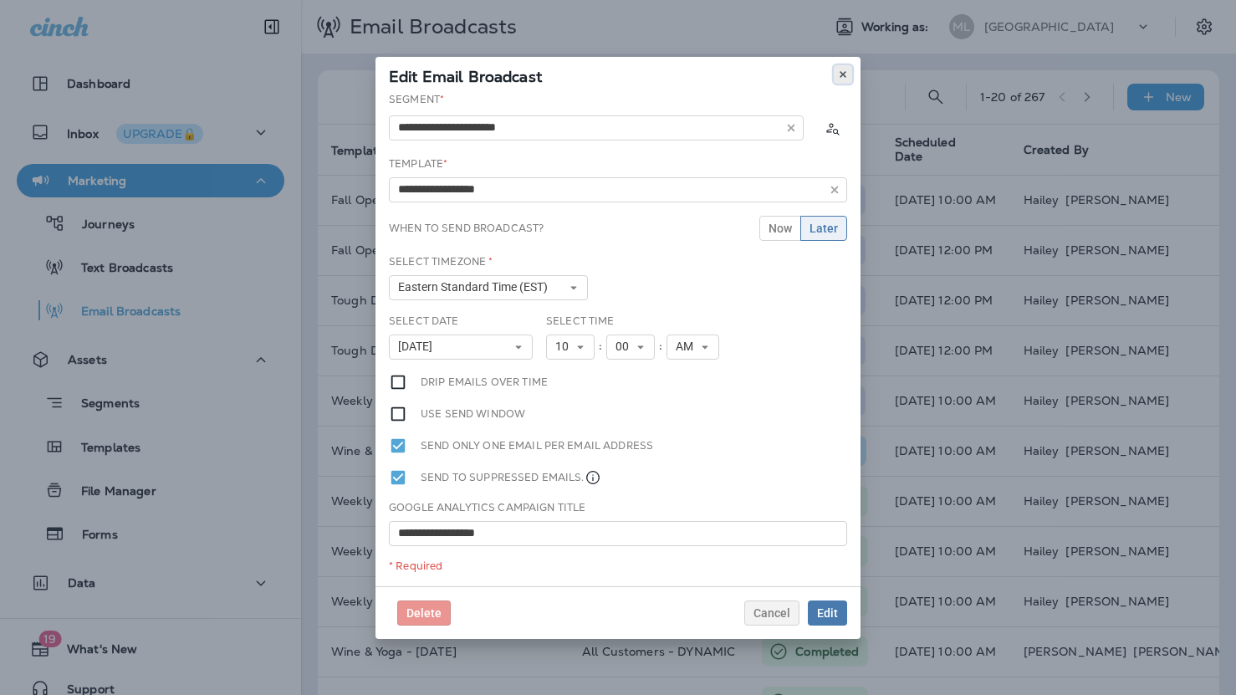
click at [837, 75] on button at bounding box center [843, 74] width 18 height 18
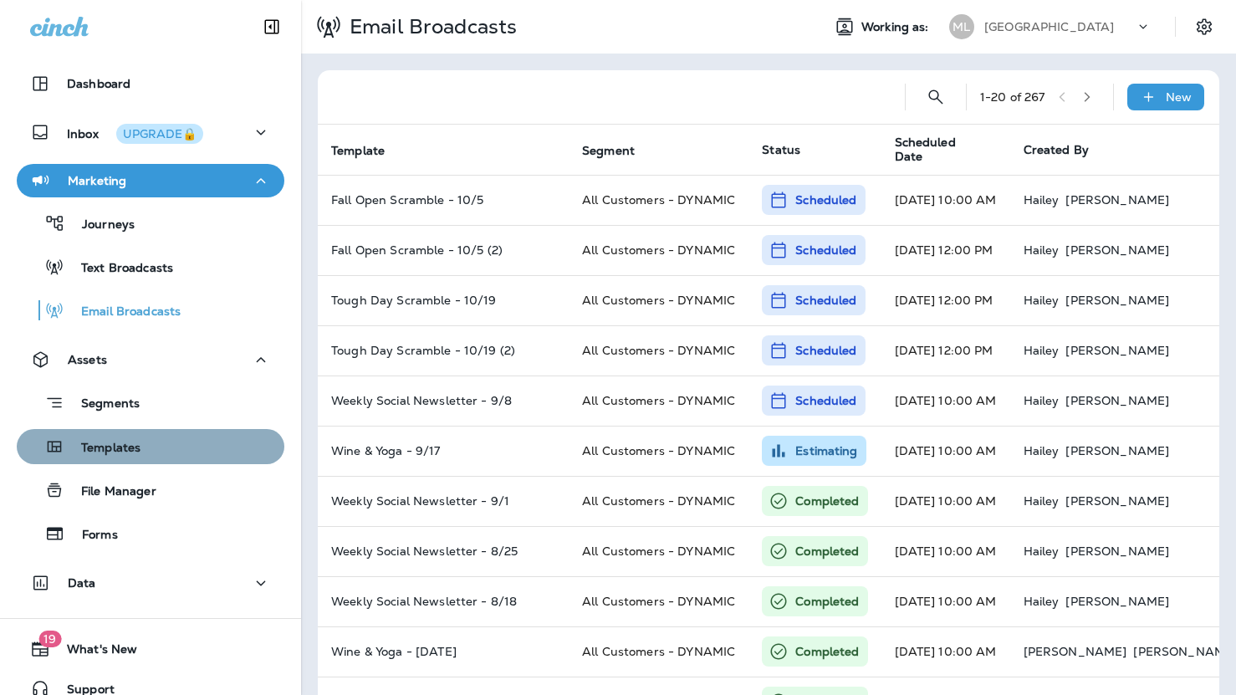
click at [168, 450] on div "Templates" at bounding box center [150, 446] width 254 height 25
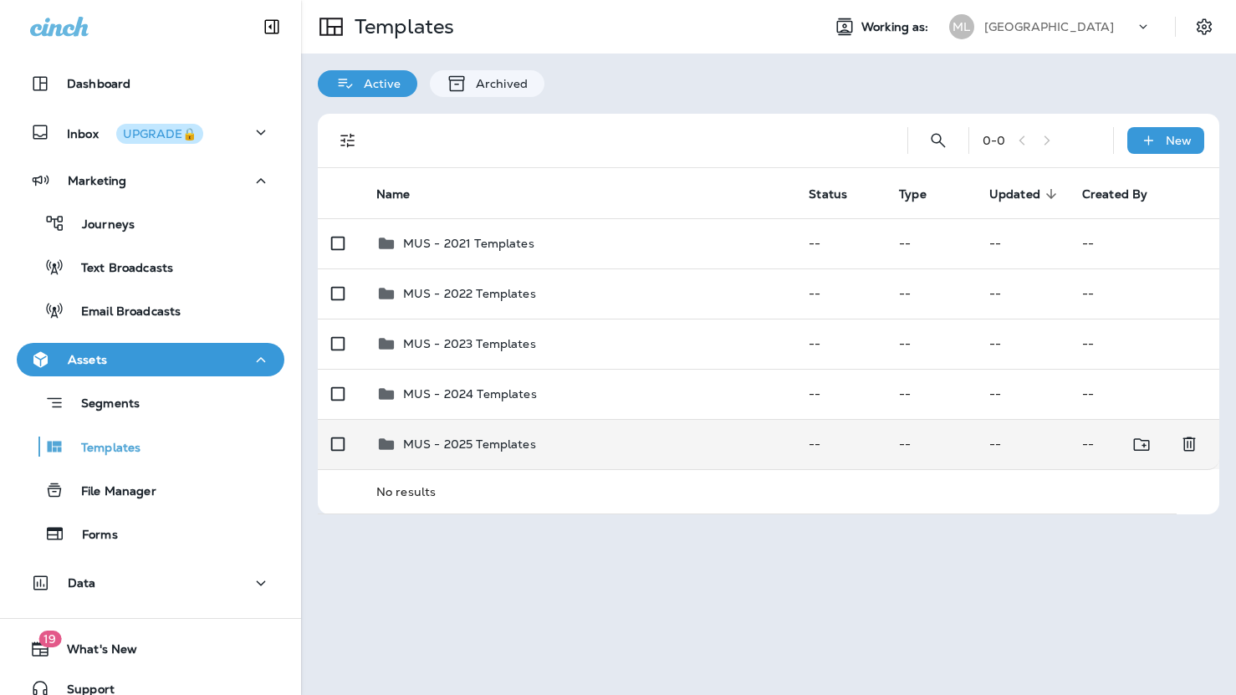
click at [476, 448] on p "MUS - 2025 Templates" at bounding box center [469, 444] width 133 height 13
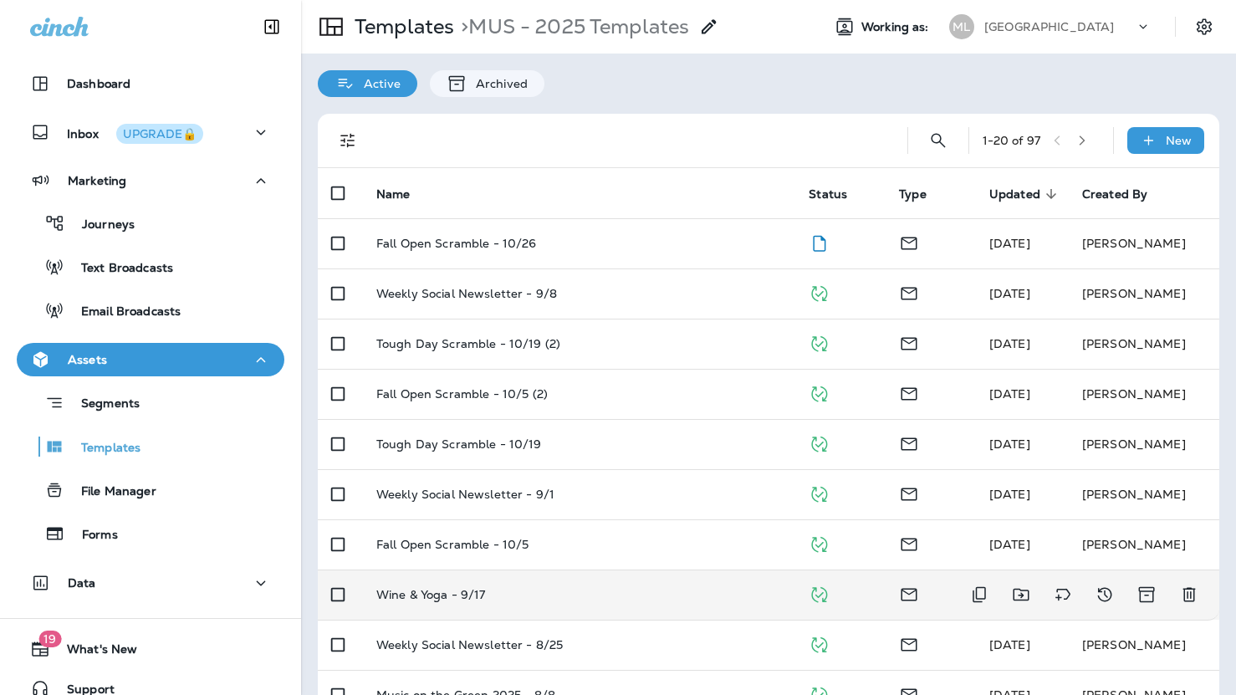
click at [447, 591] on p "Wine & Yoga - 9/17" at bounding box center [431, 594] width 110 height 13
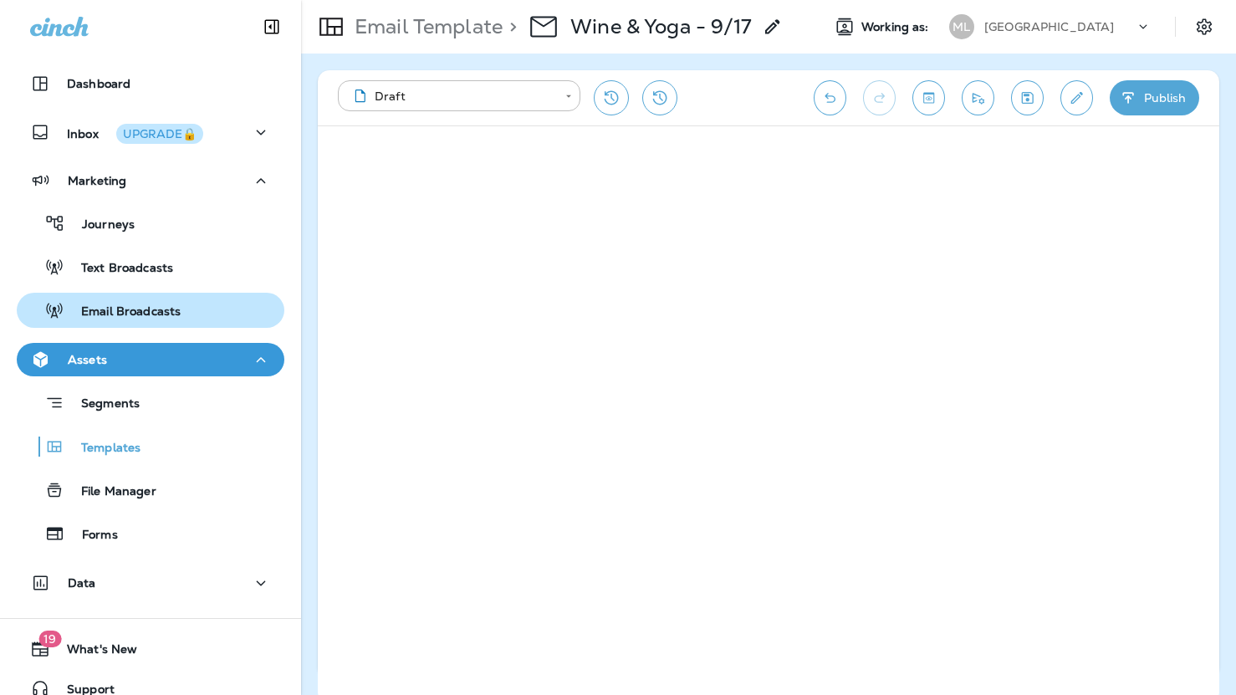
click at [207, 307] on div "Email Broadcasts" at bounding box center [150, 310] width 254 height 25
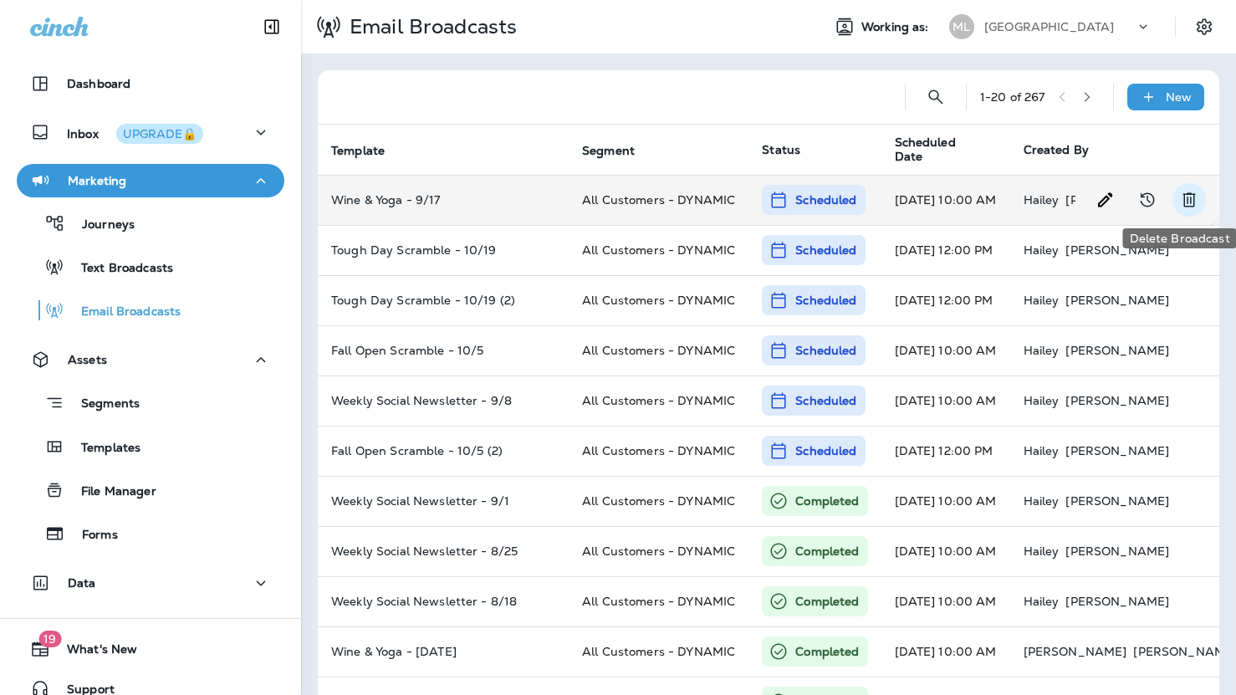
click at [1190, 200] on icon "Delete Broadcast" at bounding box center [1190, 200] width 20 height 20
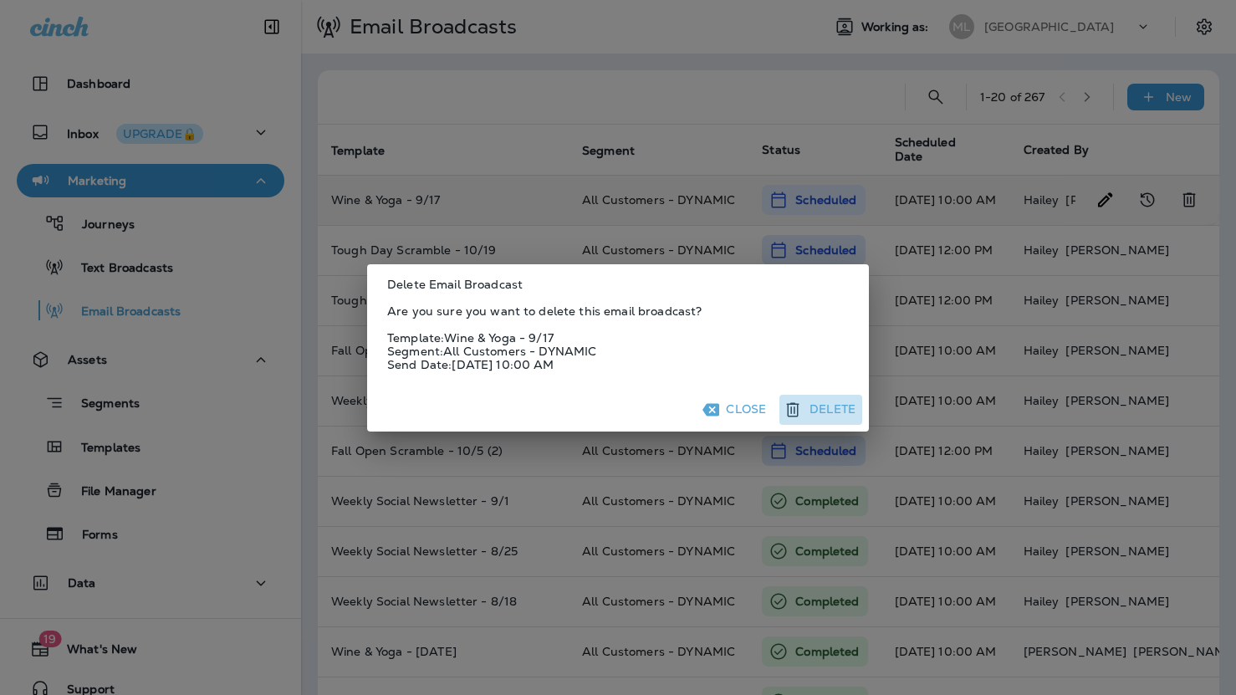
click at [842, 407] on button "Delete" at bounding box center [821, 410] width 83 height 30
